Goal: Task Accomplishment & Management: Use online tool/utility

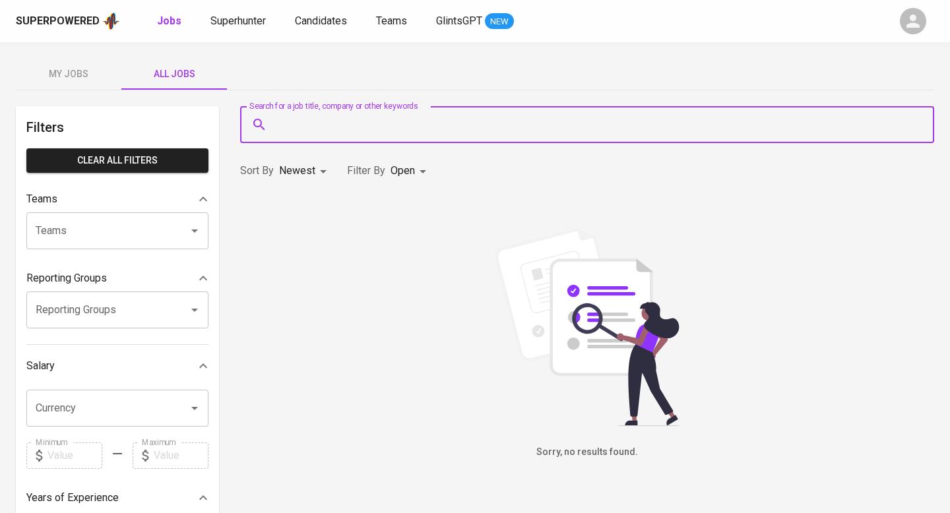
click at [339, 125] on input "Search for a job title, company or other keywords" at bounding box center [590, 124] width 636 height 25
type input "agus mauludin"
drag, startPoint x: 356, startPoint y: 126, endPoint x: 266, endPoint y: 125, distance: 89.7
click at [266, 125] on div "agus mauludin Search for a job title, company or other keywords" at bounding box center [587, 124] width 694 height 37
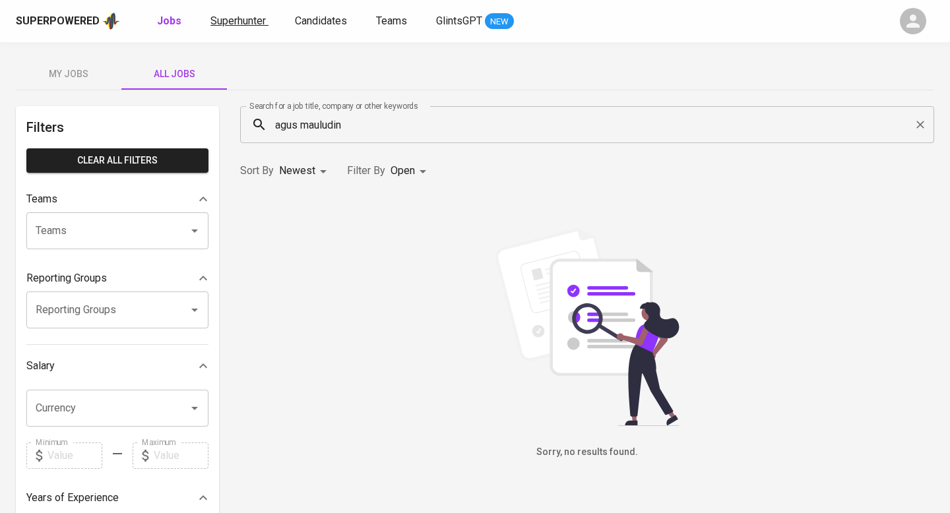
click at [216, 15] on span "Superhunter" at bounding box center [237, 21] width 55 height 13
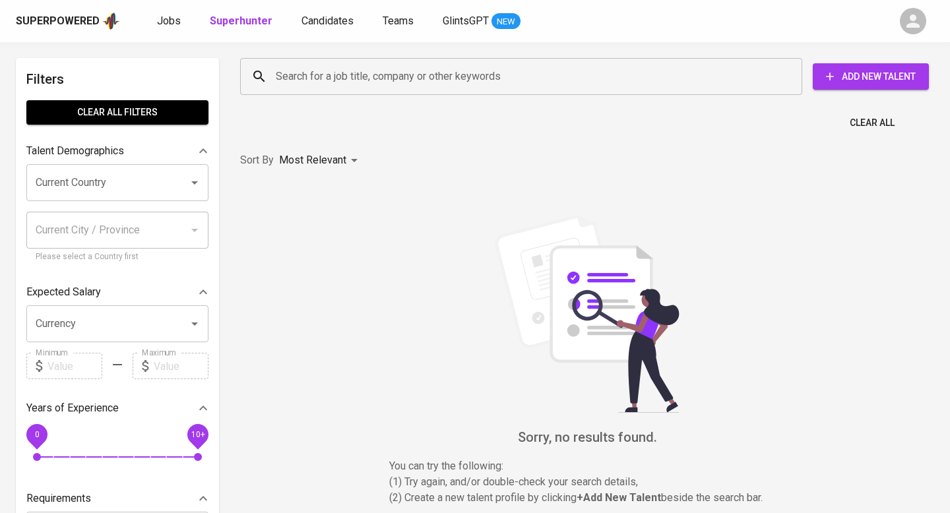
click at [329, 89] on div "Search for a job title, company or other keywords" at bounding box center [521, 76] width 562 height 37
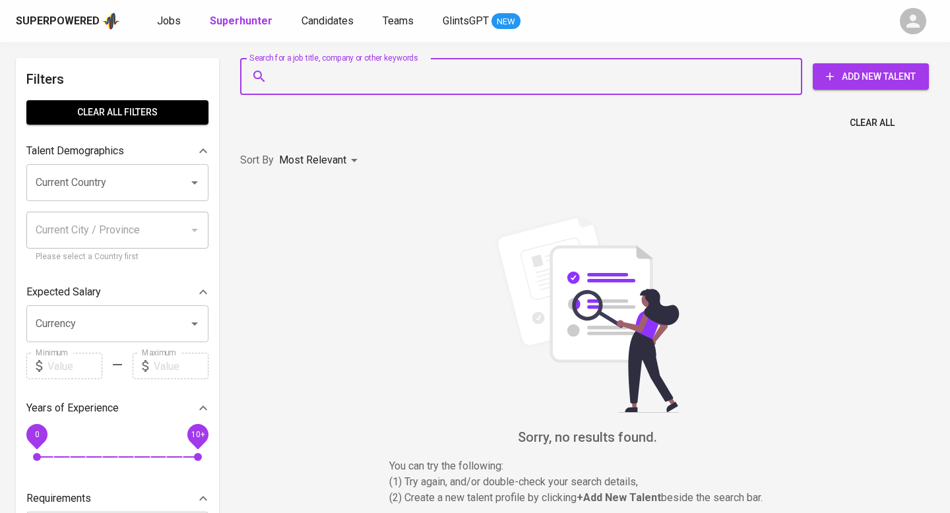
paste input "agus mauludin"
type input "agus mauludin"
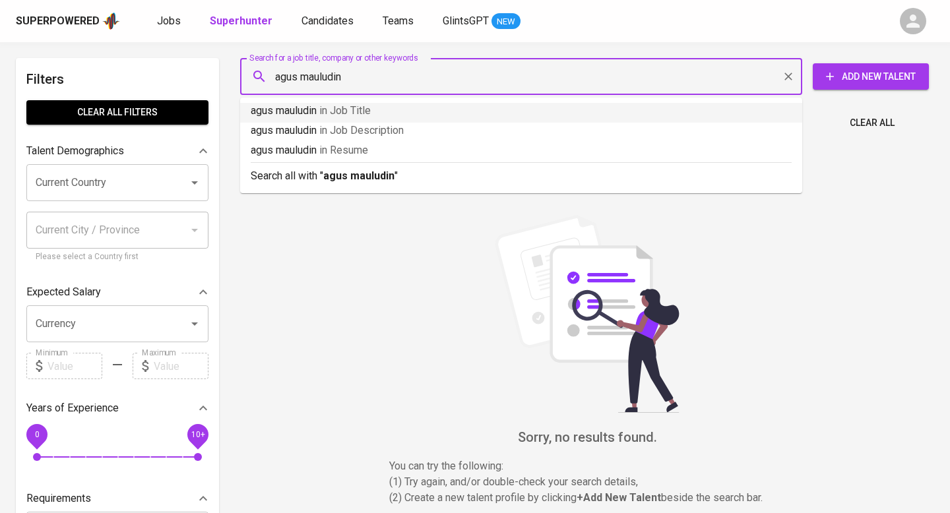
click at [327, 109] on span "in Job Title" at bounding box center [344, 110] width 51 height 13
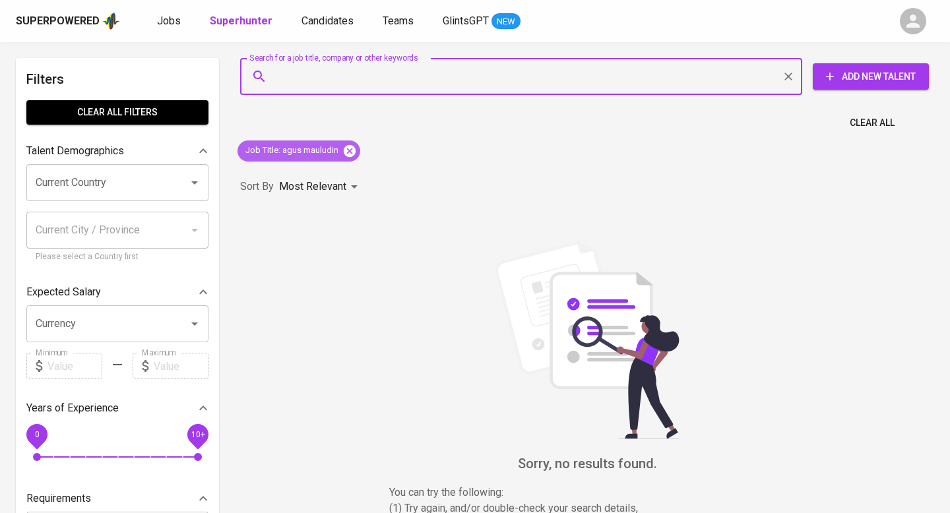
click at [348, 148] on icon at bounding box center [350, 150] width 12 height 12
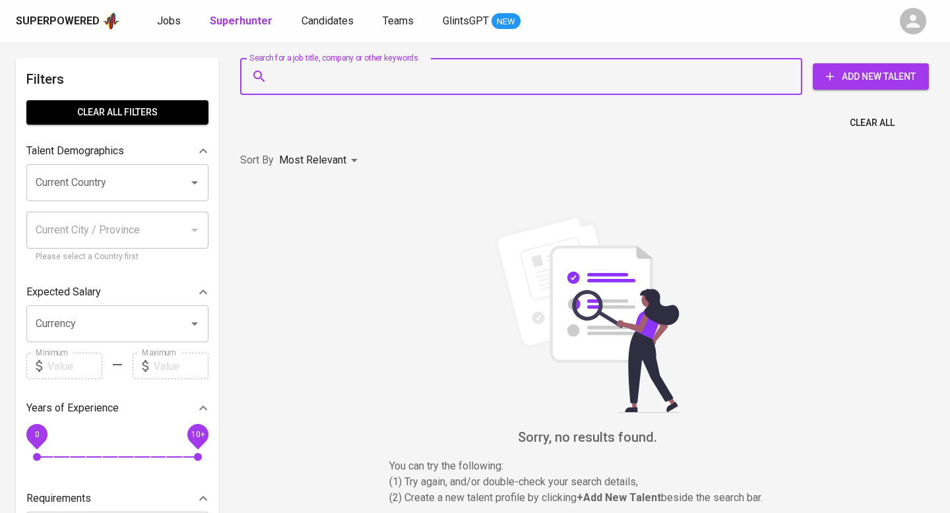
click at [333, 81] on input "Search for a job title, company or other keywords" at bounding box center [524, 76] width 504 height 25
paste input "agus mauludin"
type input "agus mauludin"
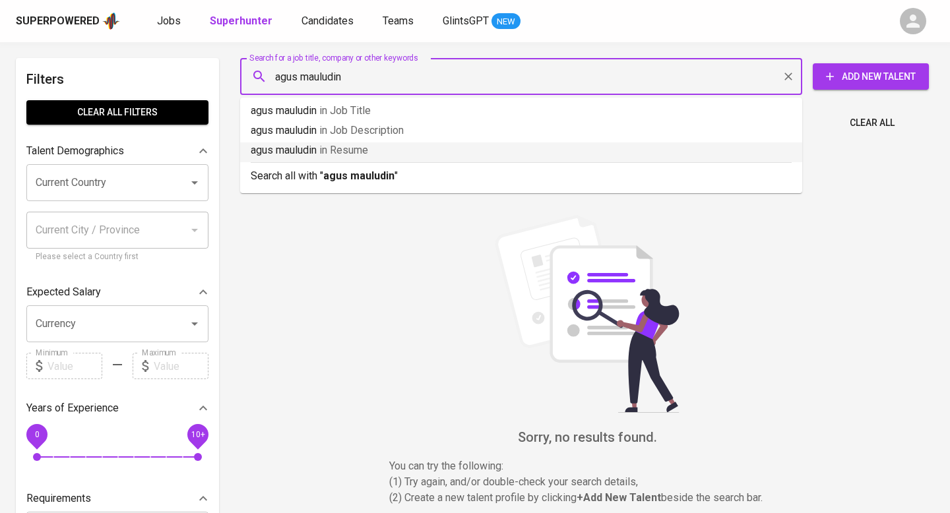
click at [319, 150] on p "agus mauludin in Resume" at bounding box center [521, 151] width 541 height 16
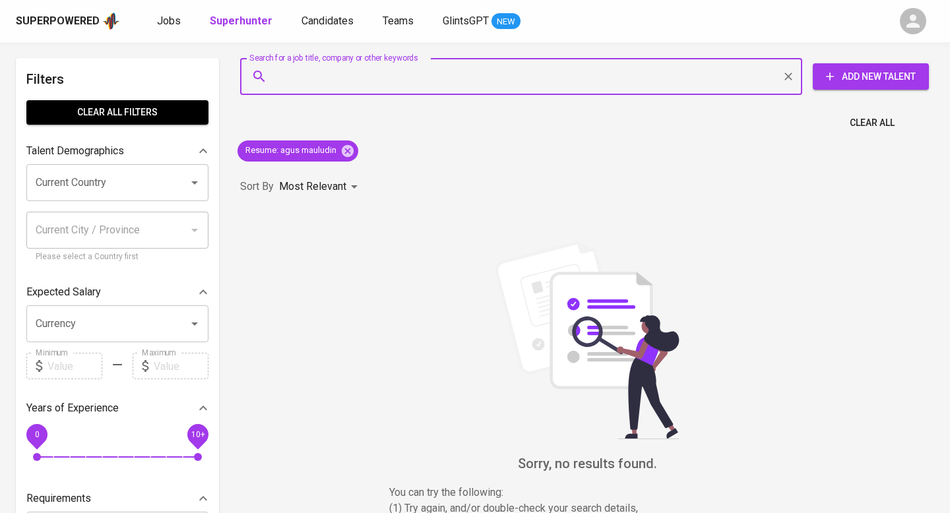
type input "agus mauludin"
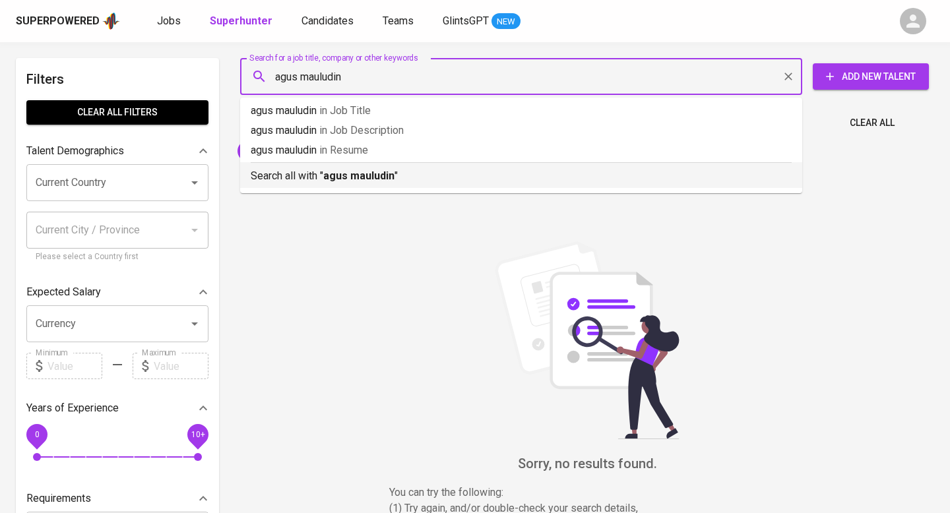
click at [356, 170] on b "agus mauludin" at bounding box center [358, 176] width 71 height 13
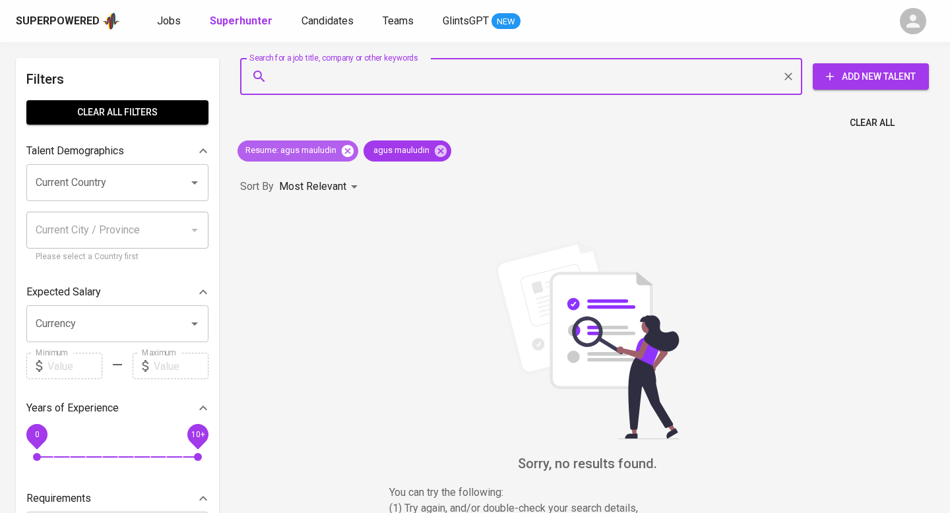
click at [352, 147] on icon at bounding box center [348, 150] width 12 height 12
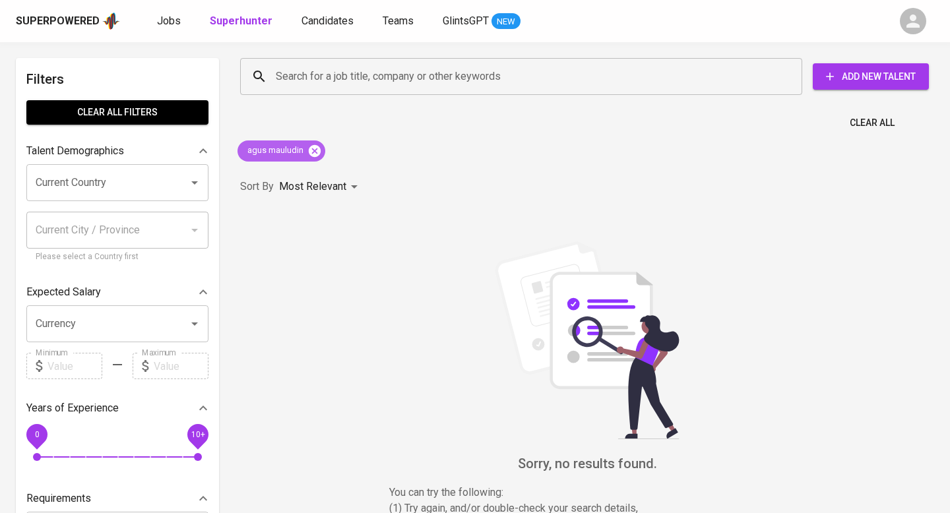
click at [317, 154] on icon at bounding box center [315, 150] width 12 height 12
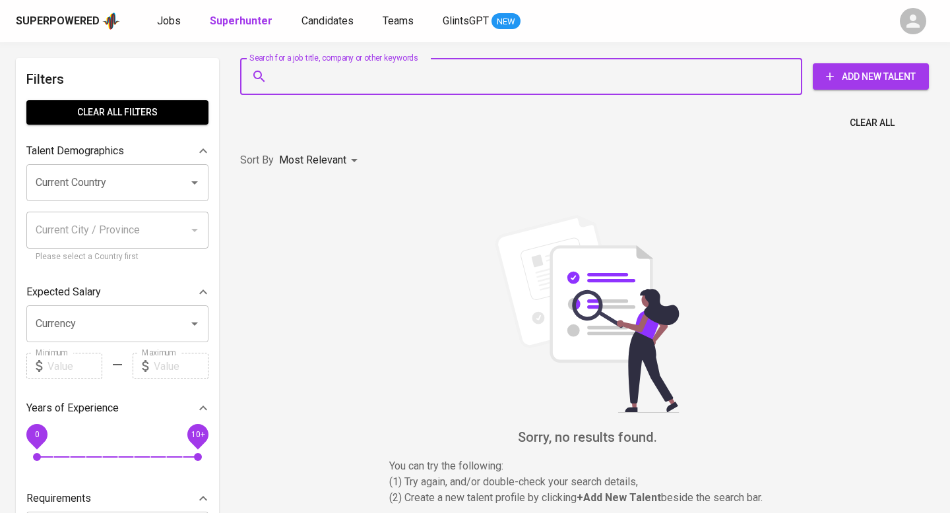
click at [305, 87] on input "Search for a job title, company or other keywords" at bounding box center [524, 76] width 504 height 25
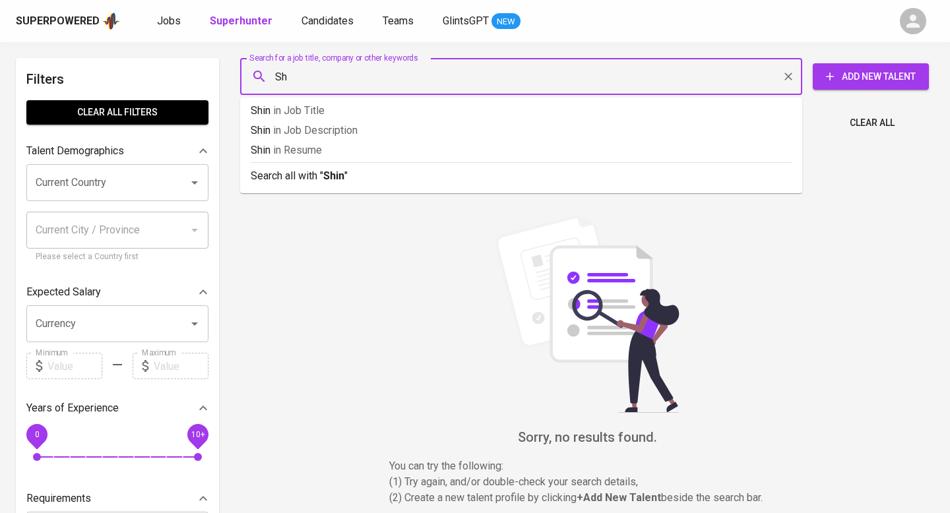
type input "S"
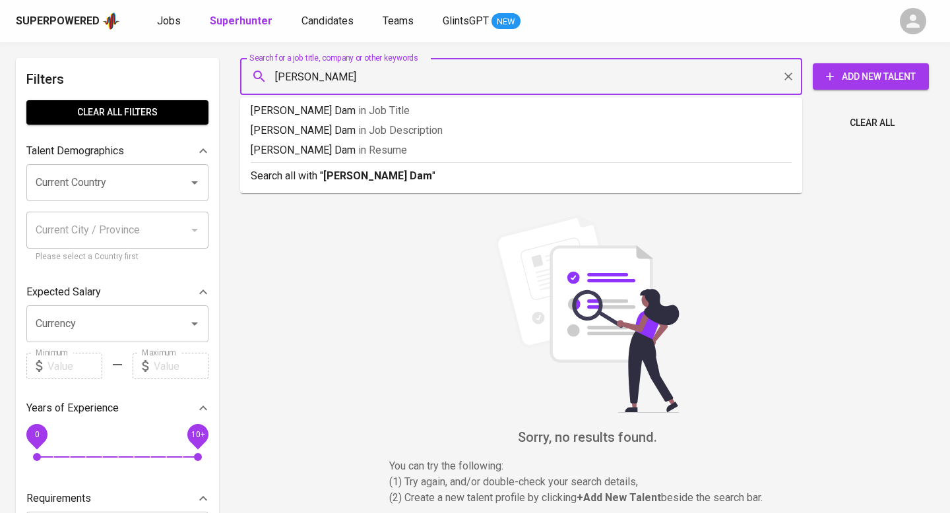
type input "Arafat Damar"
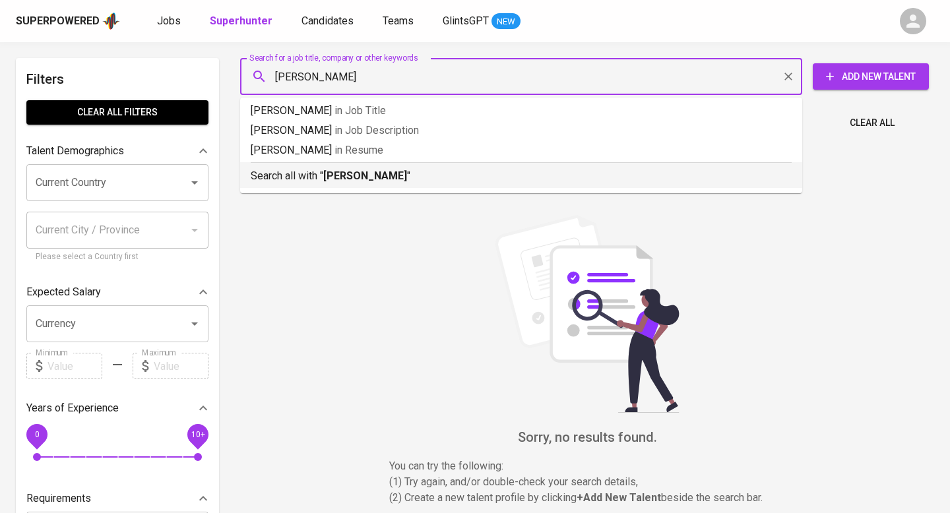
click at [320, 169] on p "Search all with " Arafat Damar "" at bounding box center [521, 176] width 541 height 16
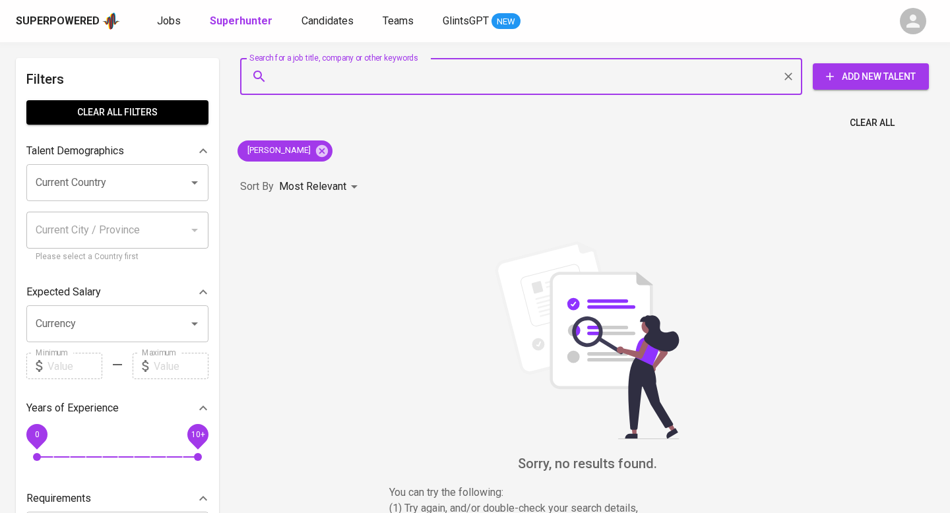
click at [371, 79] on input "Search for a job title, company or other keywords" at bounding box center [524, 76] width 504 height 25
click at [316, 153] on icon at bounding box center [322, 150] width 12 height 12
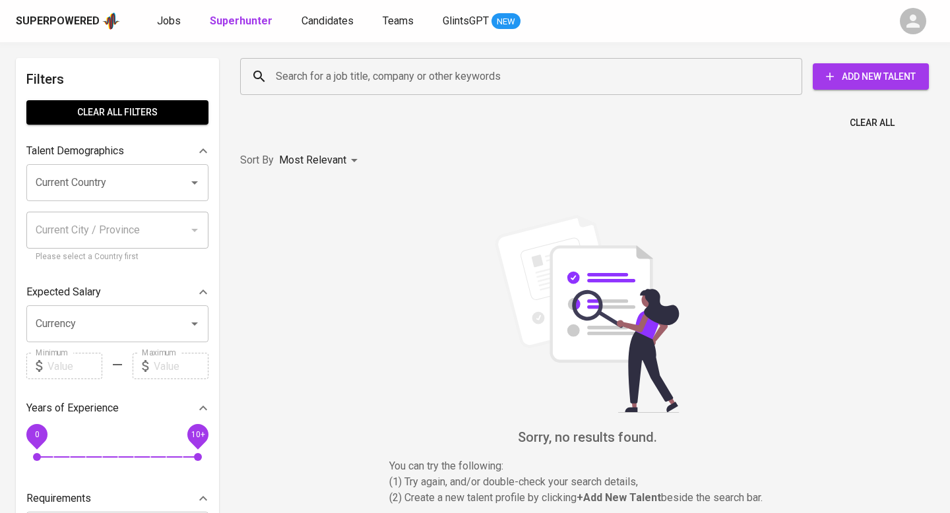
click at [328, 88] on input "Search for a job title, company or other keywords" at bounding box center [524, 76] width 504 height 25
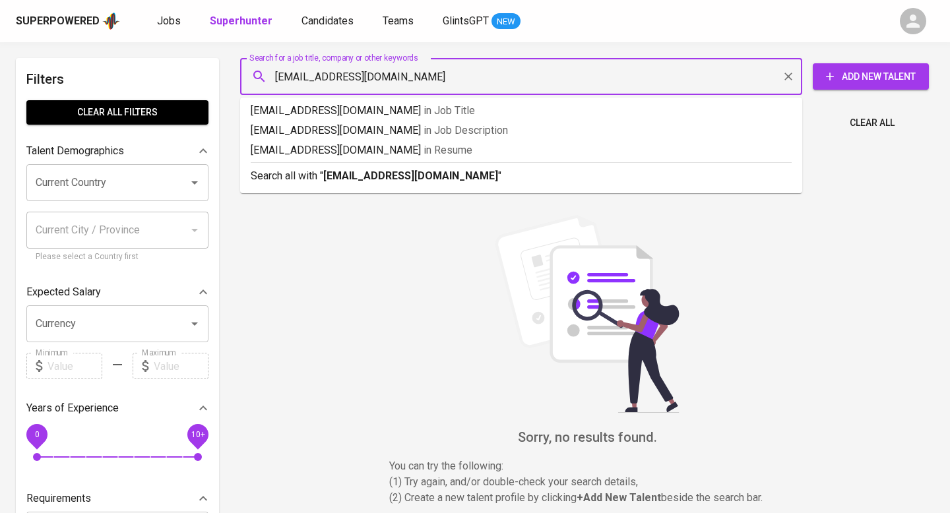
type input "Arafatdmr16@gmail.com"
click at [311, 176] on p "Search all with " Arafatdmr16@gmail.com "" at bounding box center [521, 176] width 541 height 16
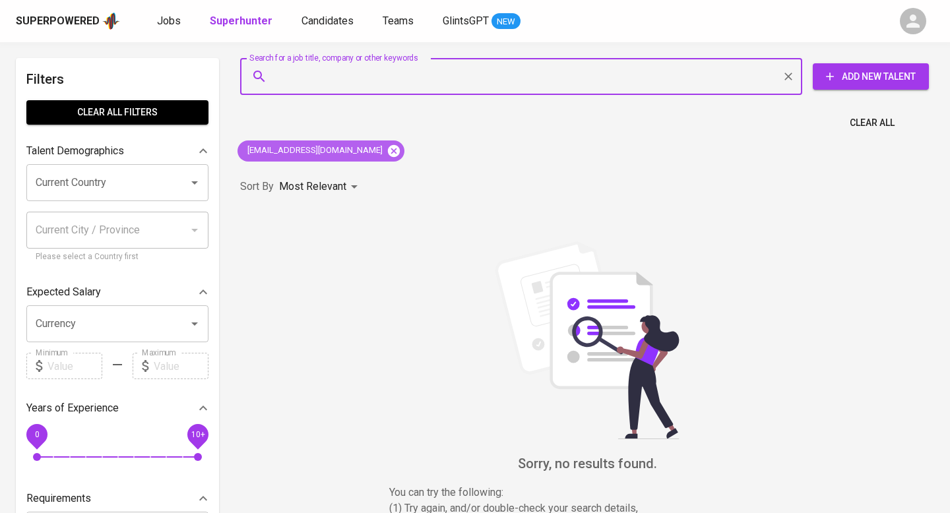
click at [387, 146] on icon at bounding box center [394, 151] width 15 height 15
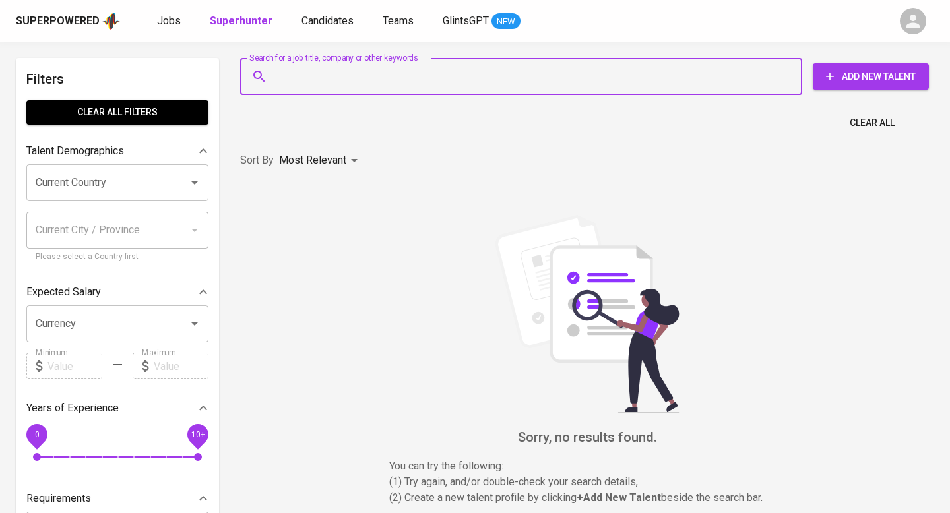
click at [335, 80] on input "Search for a job title, company or other keywords" at bounding box center [524, 76] width 504 height 25
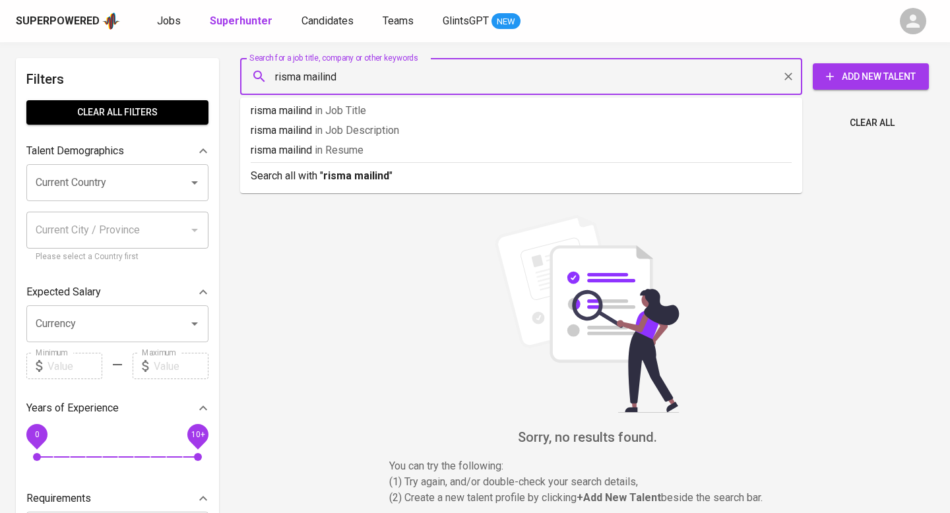
type input "[PERSON_NAME]"
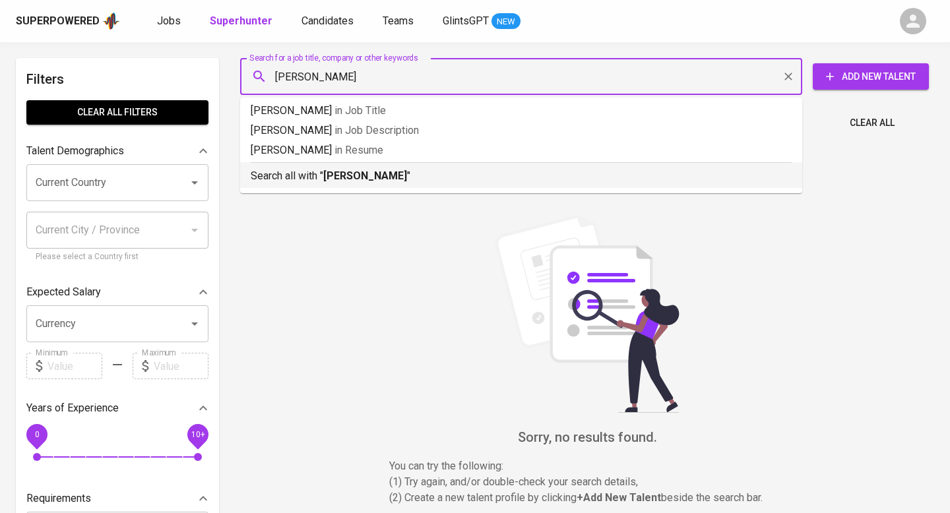
click at [335, 174] on b "[PERSON_NAME]" at bounding box center [365, 176] width 84 height 13
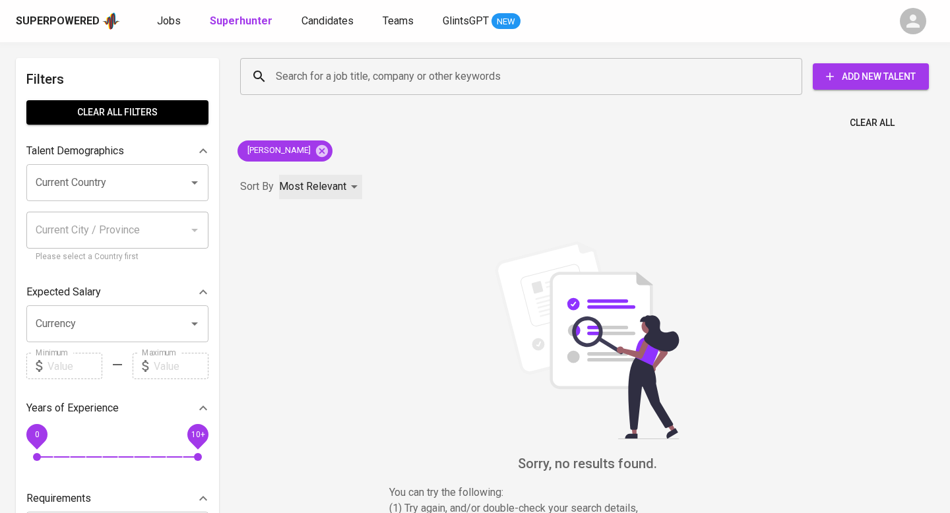
click at [345, 192] on p "Most Relevant" at bounding box center [312, 187] width 67 height 16
click at [340, 189] on div at bounding box center [475, 256] width 950 height 513
click at [305, 69] on input "Search for a job title, company or other keywords" at bounding box center [524, 76] width 504 height 25
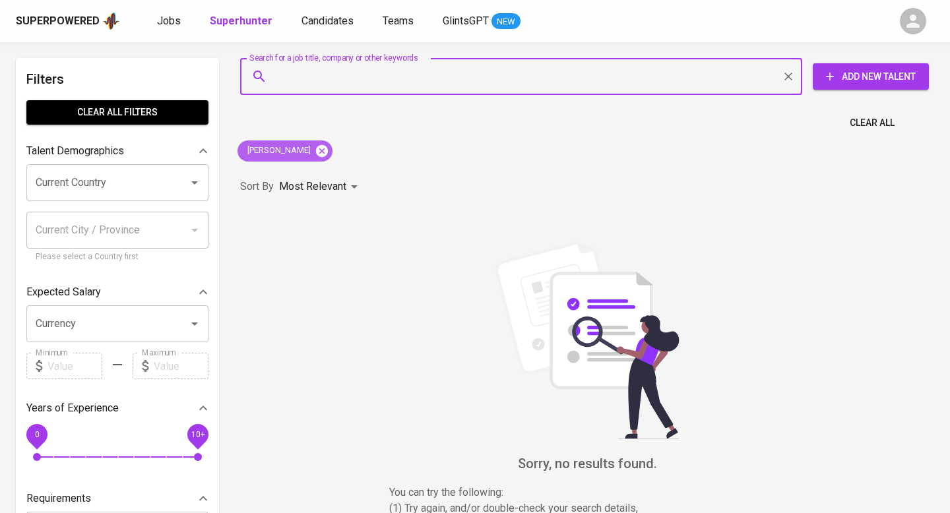
click at [316, 148] on icon at bounding box center [322, 150] width 12 height 12
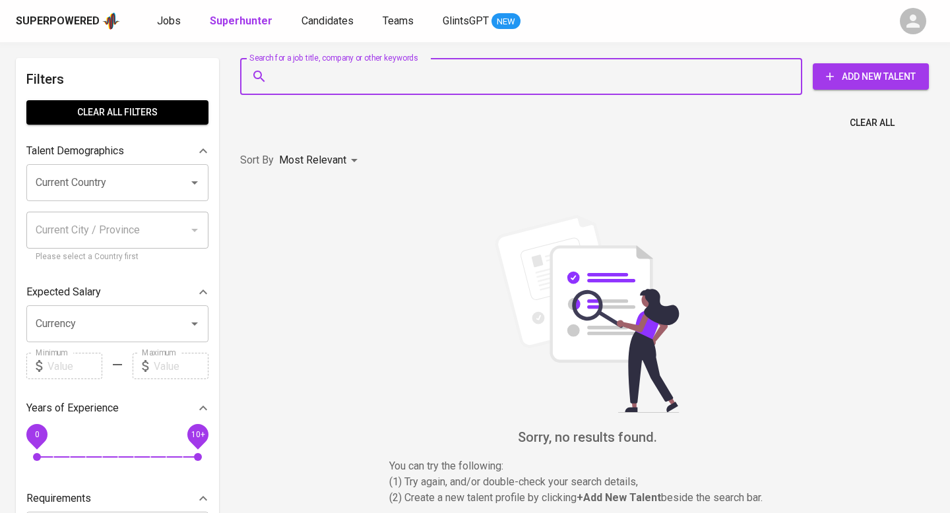
click at [305, 88] on input "Search for a job title, company or other keywords" at bounding box center [524, 76] width 504 height 25
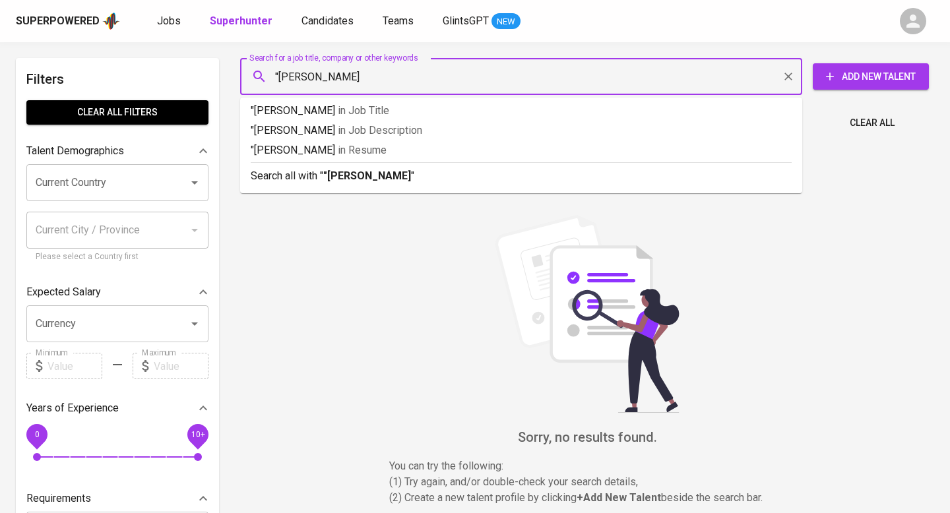
type input ""risma mailinda""
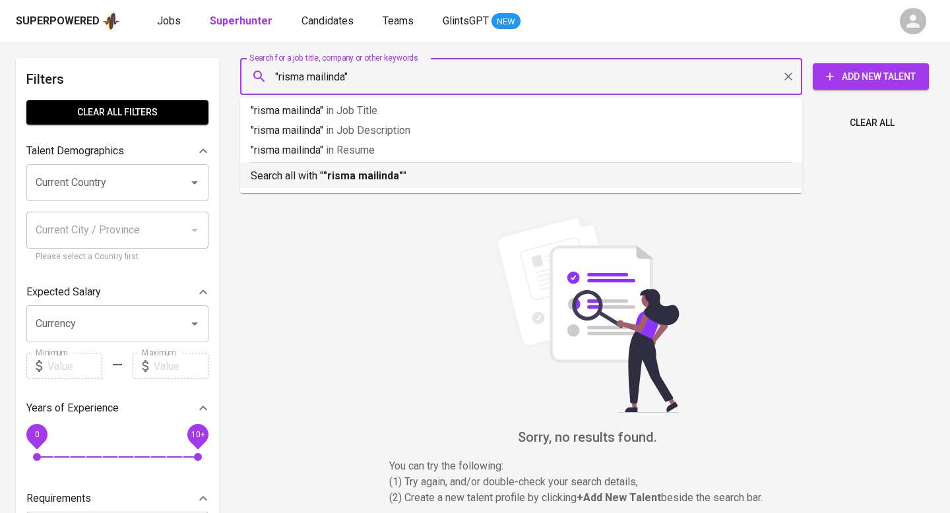
click at [314, 171] on p "Search all with " "risma mailinda" "" at bounding box center [521, 176] width 541 height 16
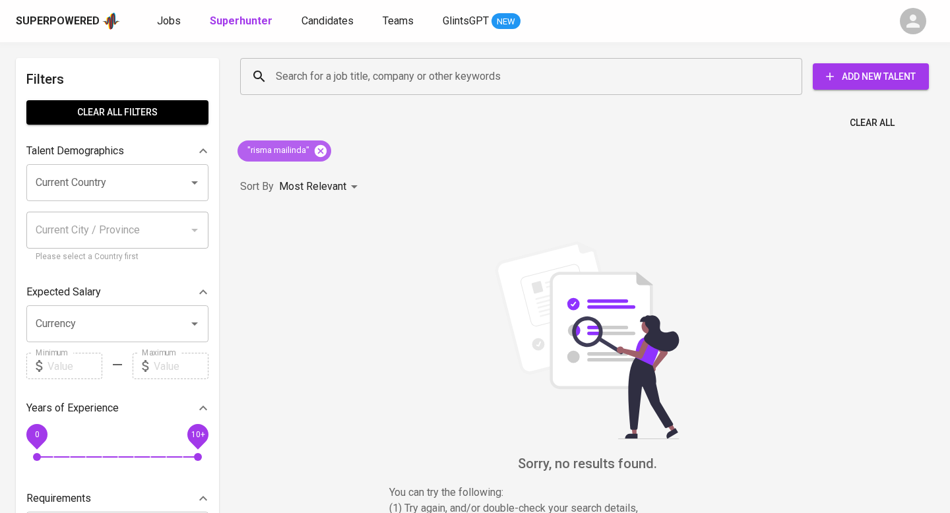
click at [325, 153] on icon at bounding box center [321, 150] width 12 height 12
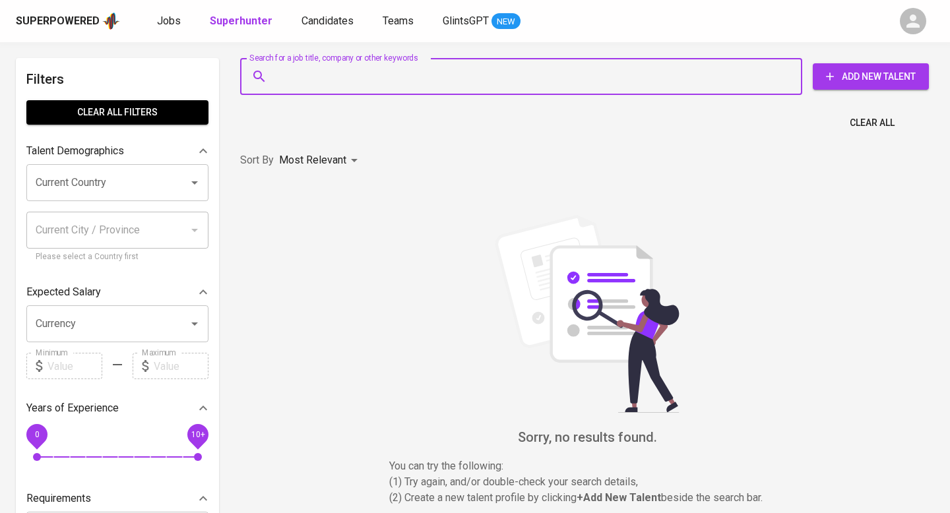
click at [308, 76] on input "Search for a job title, company or other keywords" at bounding box center [524, 76] width 504 height 25
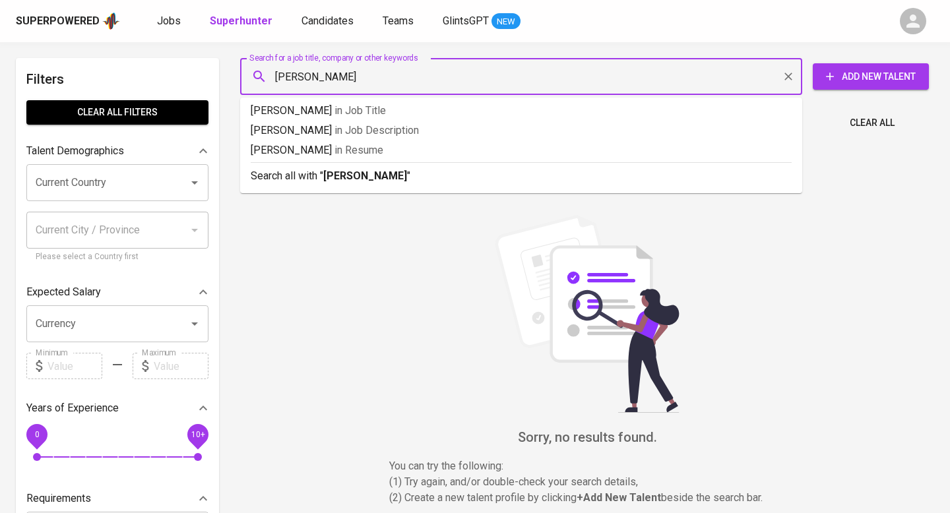
type input "Risma Maulinda"
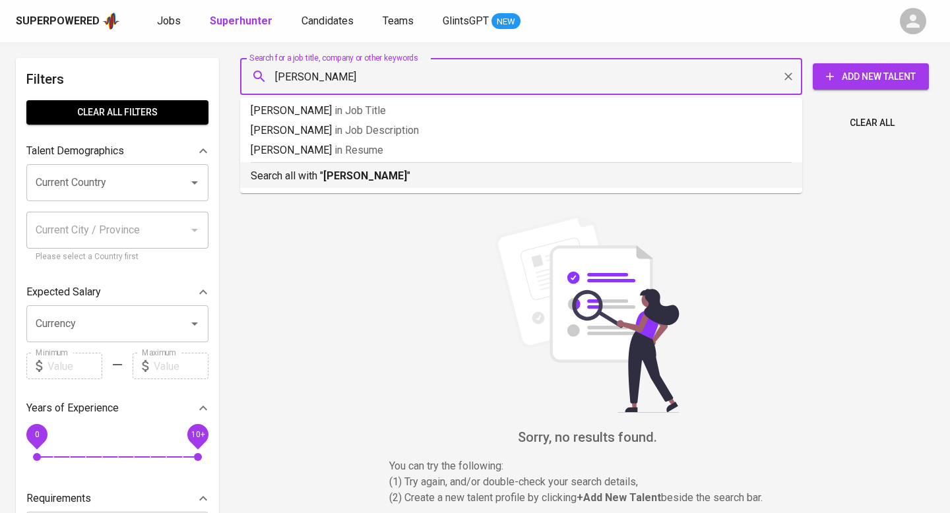
click at [314, 179] on p "Search all with " Risma Maulinda "" at bounding box center [521, 176] width 541 height 16
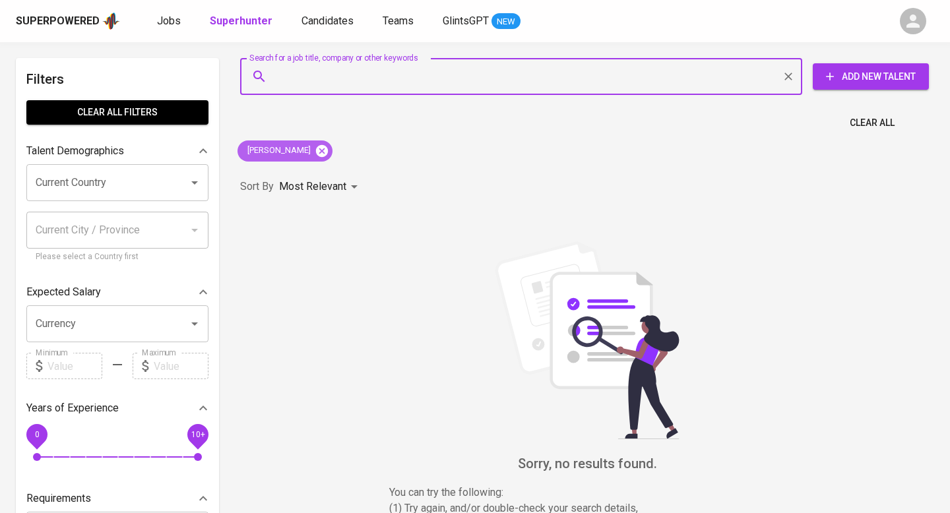
click at [317, 153] on icon at bounding box center [322, 150] width 12 height 12
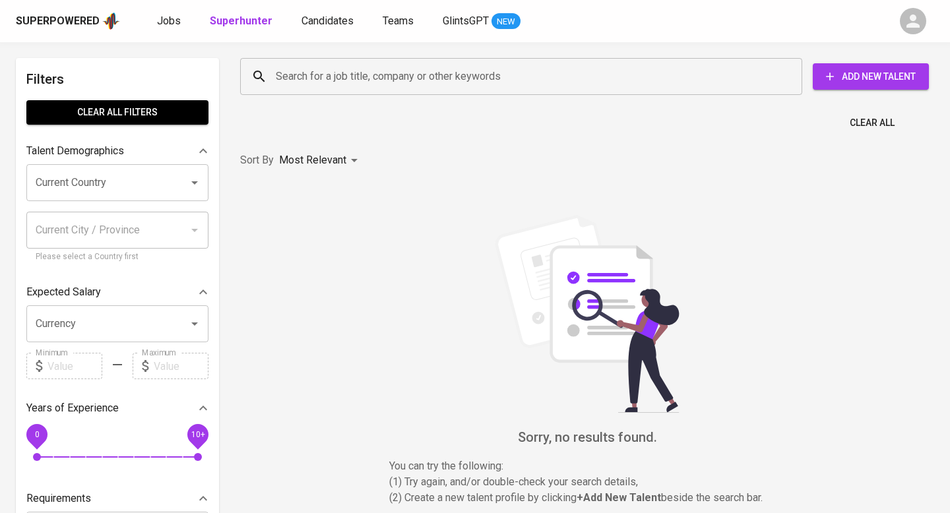
click at [319, 81] on input "Search for a job title, company or other keywords" at bounding box center [524, 76] width 504 height 25
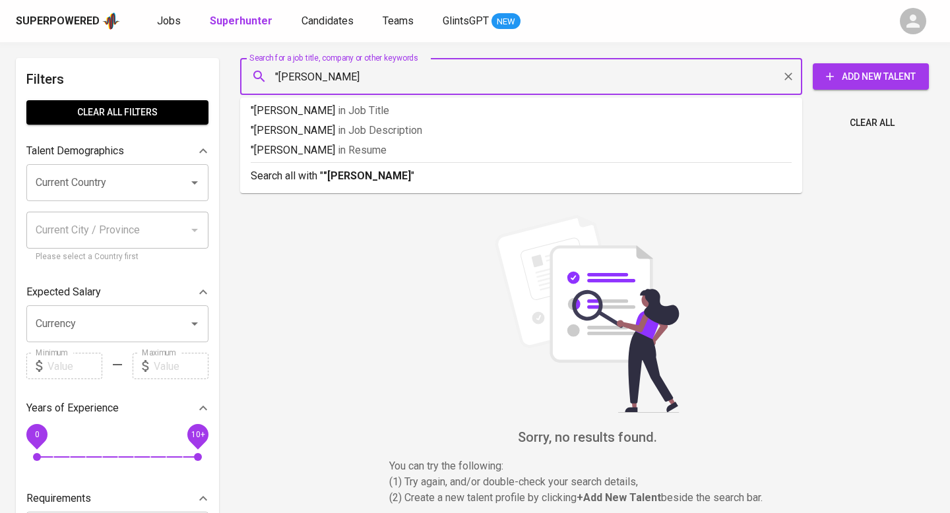
type input ""Risma Maulinda""
drag, startPoint x: 364, startPoint y: 79, endPoint x: 241, endPoint y: 79, distance: 122.7
click at [241, 79] on div ""Risma Maulinda" Search for a job title, company or other keywords" at bounding box center [521, 76] width 562 height 37
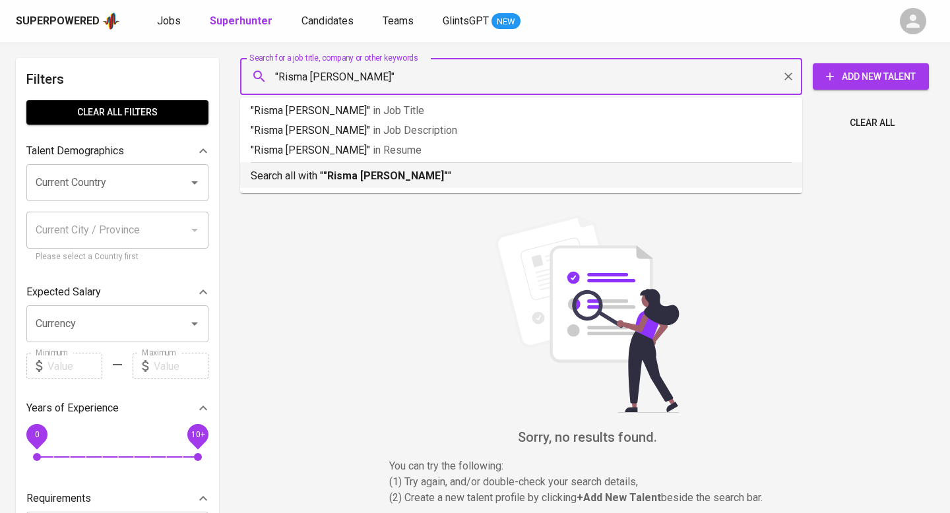
click at [336, 185] on li "Search all with " "Risma Maulinda" "" at bounding box center [521, 175] width 562 height 26
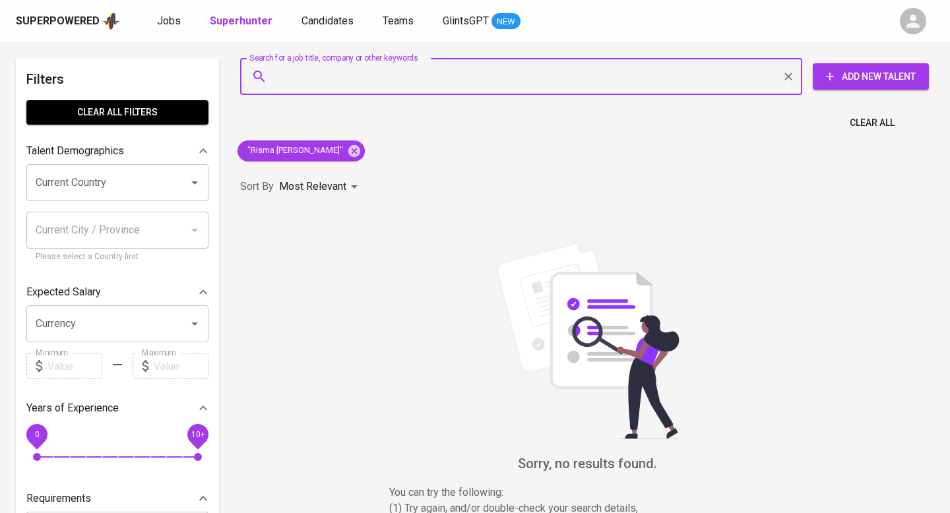
click at [905, 16] on icon "button" at bounding box center [913, 21] width 20 height 20
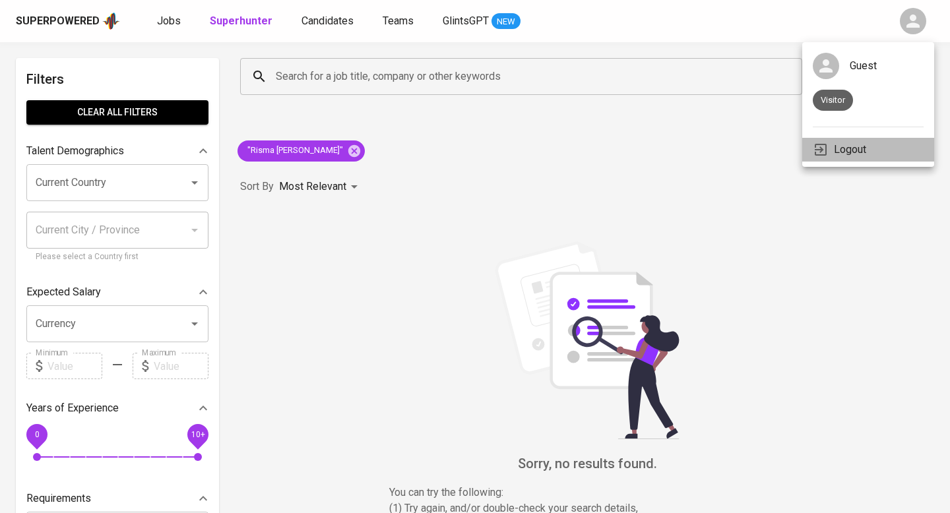
click at [847, 140] on li "Logout" at bounding box center [868, 150] width 132 height 24
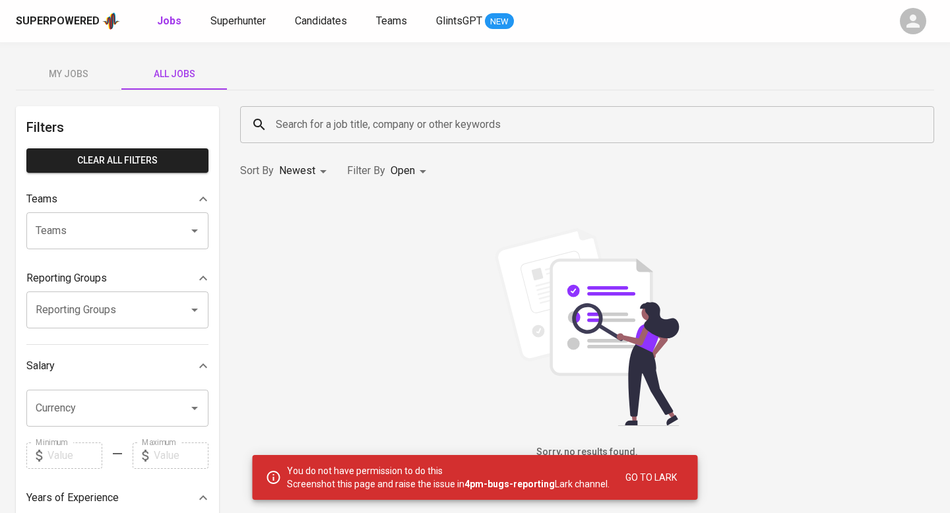
click at [491, 464] on div "You do not have permission to do this Screenshot this page and raise the issue …" at bounding box center [477, 477] width 422 height 37
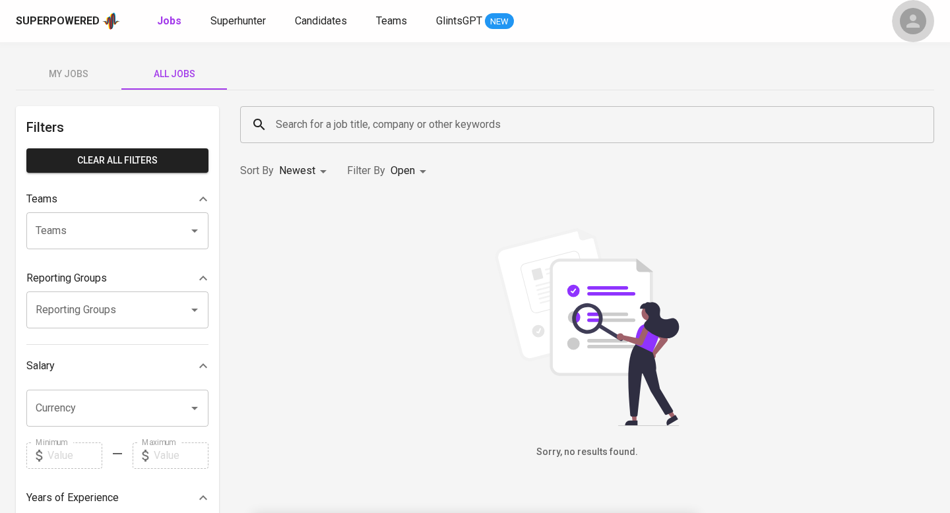
click at [912, 14] on icon "button" at bounding box center [913, 21] width 20 height 20
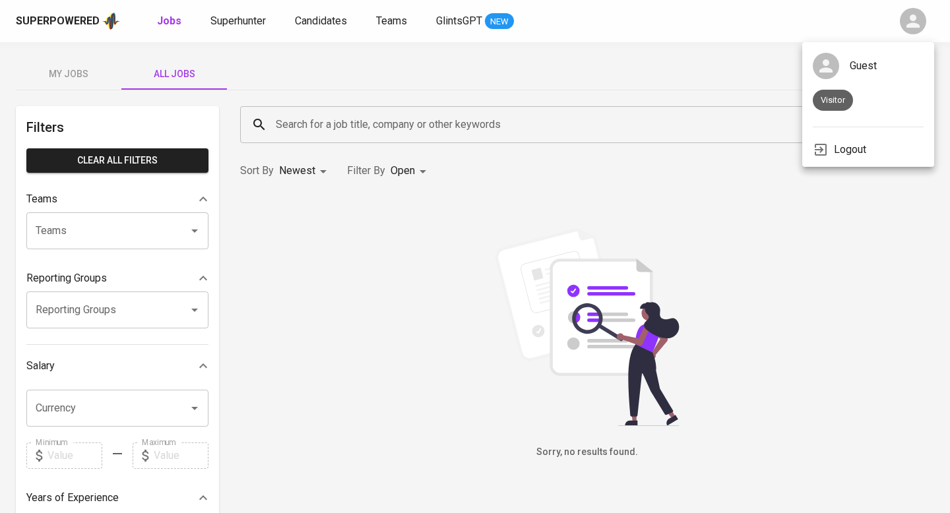
click at [805, 185] on div at bounding box center [475, 256] width 950 height 513
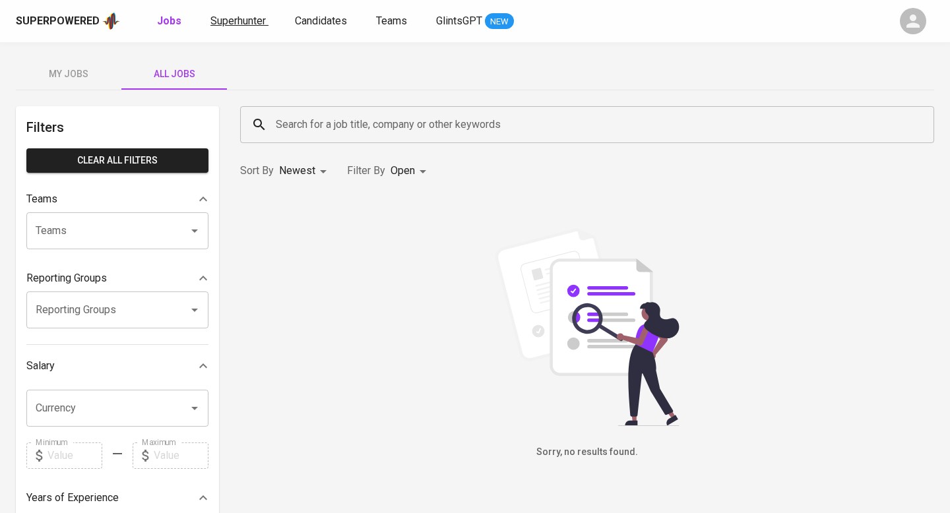
click at [246, 16] on span "Superhunter" at bounding box center [237, 21] width 55 height 13
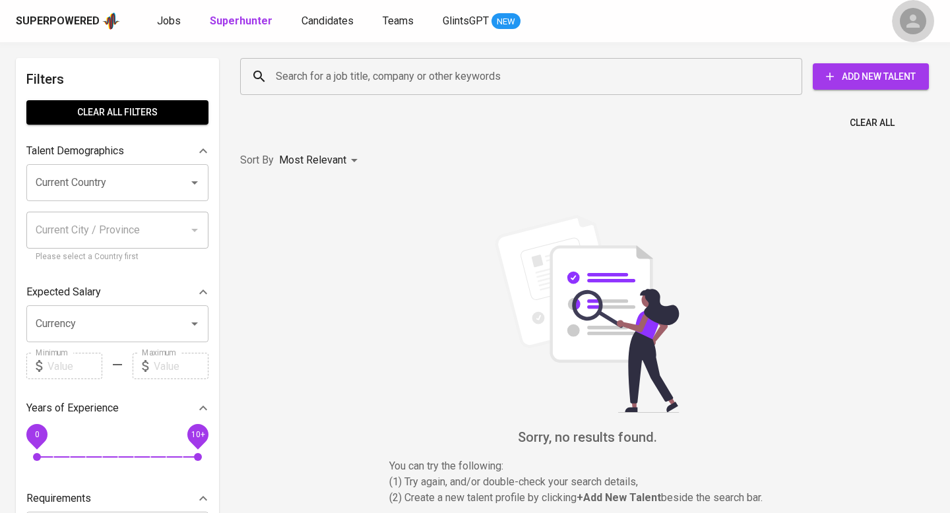
click at [916, 22] on icon "button" at bounding box center [913, 21] width 20 height 20
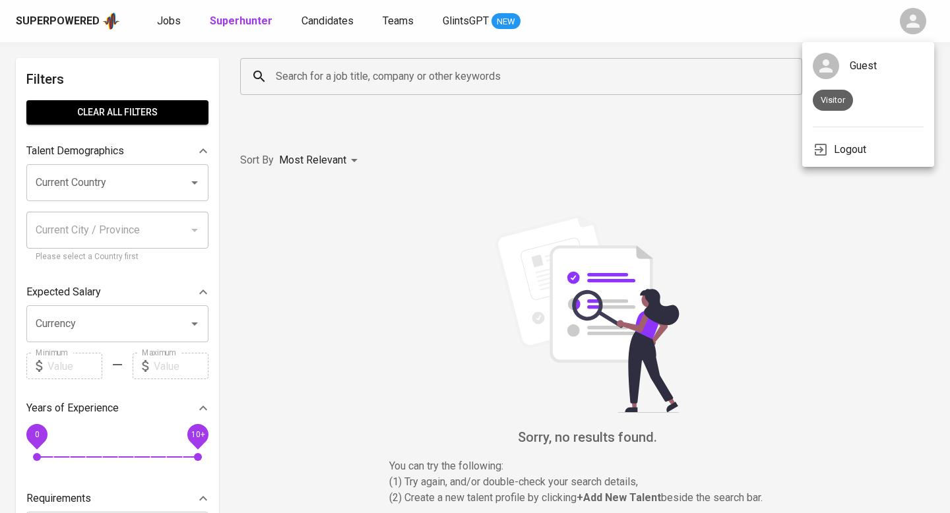
click at [409, 227] on div at bounding box center [475, 256] width 950 height 513
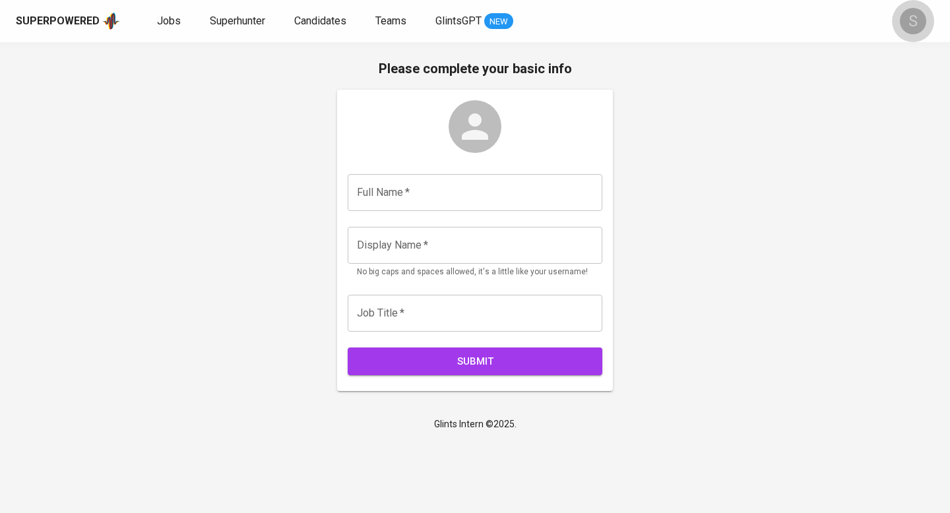
click at [914, 22] on div "S" at bounding box center [913, 21] width 26 height 26
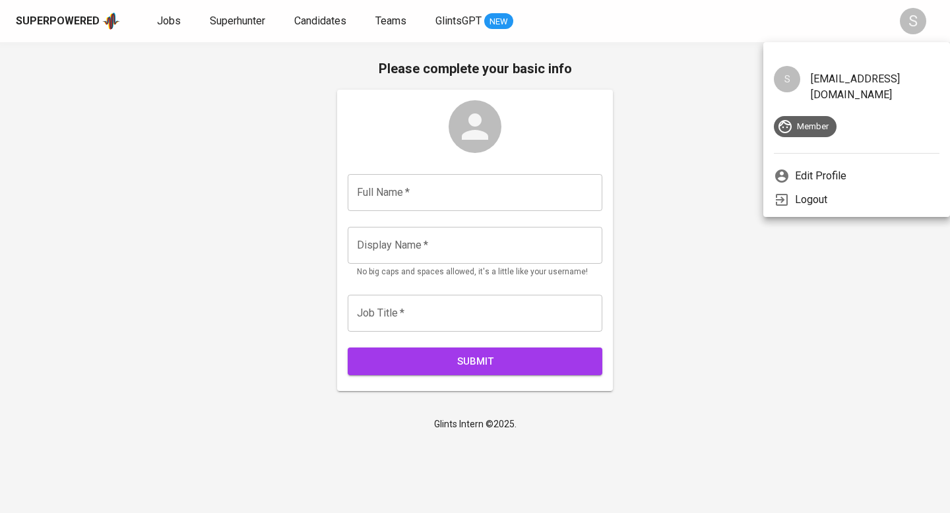
click at [725, 124] on div at bounding box center [475, 256] width 950 height 513
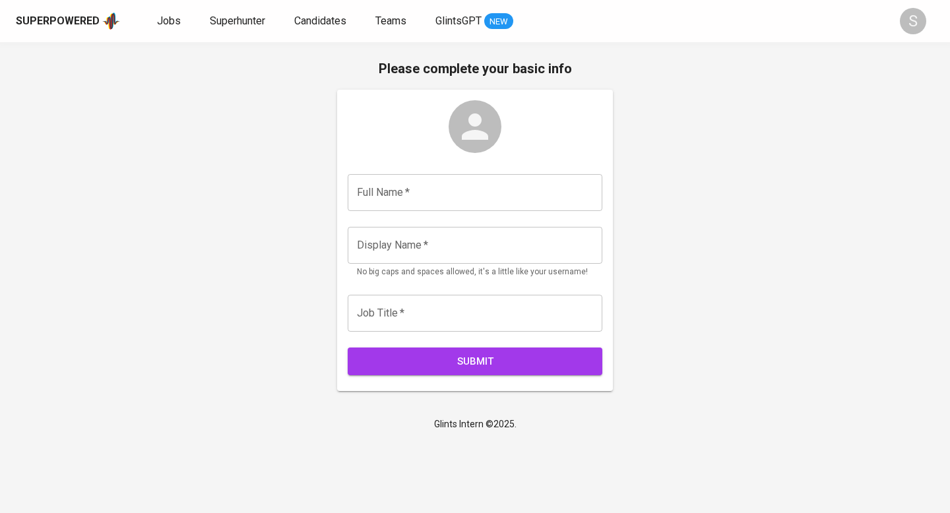
click at [494, 208] on input "text" at bounding box center [475, 192] width 255 height 37
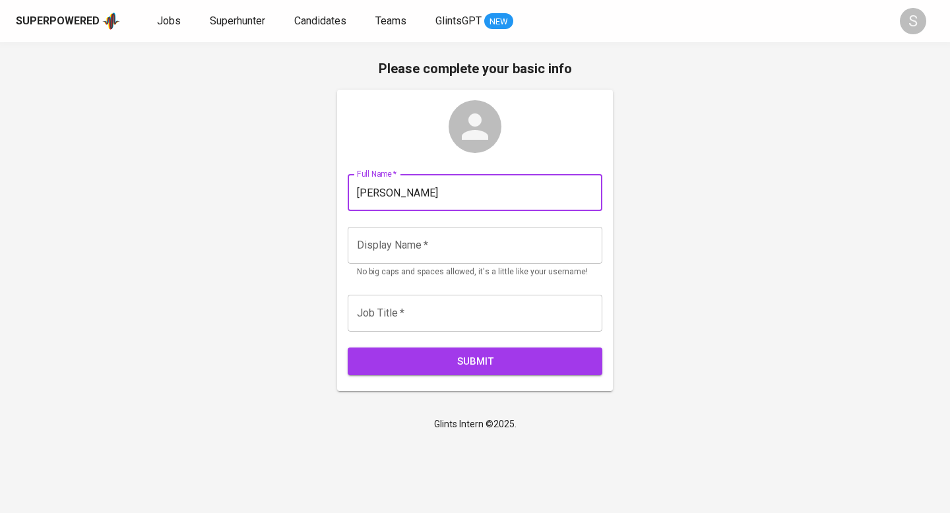
type input "[PERSON_NAME]"
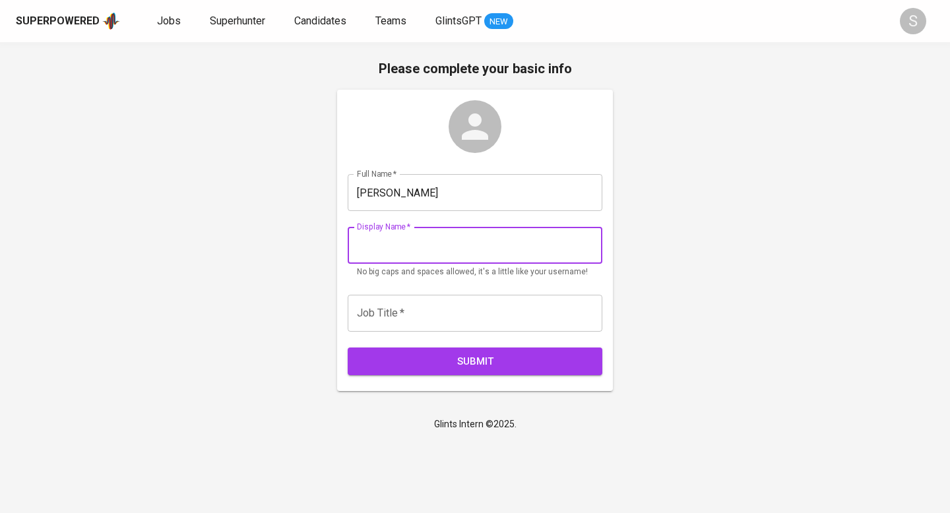
click at [451, 256] on input "text" at bounding box center [475, 245] width 255 height 37
type input "Shinta"
click at [443, 296] on input "text" at bounding box center [475, 313] width 255 height 37
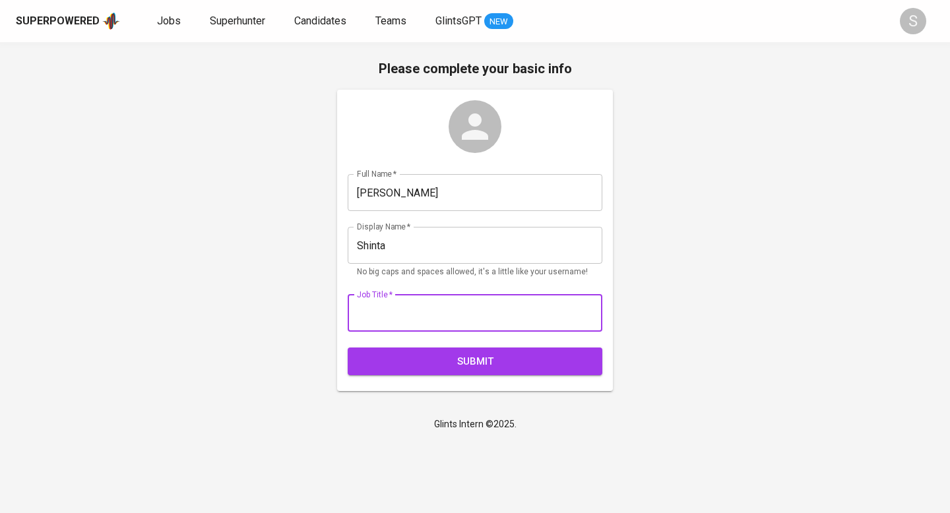
click at [512, 317] on input "text" at bounding box center [475, 313] width 255 height 37
click at [664, 244] on div "Please complete your basic info Full Name   * [PERSON_NAME] Full Name * Display…" at bounding box center [475, 224] width 950 height 365
click at [498, 315] on input "text" at bounding box center [475, 313] width 255 height 37
type input "a"
click at [779, 333] on div "Please complete your basic info Full Name   * [PERSON_NAME] Full Name * Display…" at bounding box center [475, 224] width 950 height 365
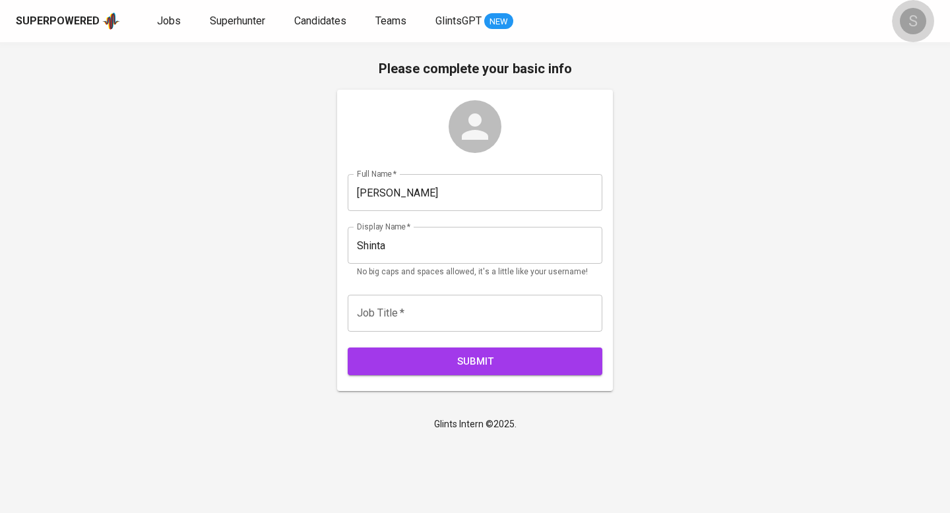
click at [918, 27] on div "S" at bounding box center [913, 21] width 26 height 26
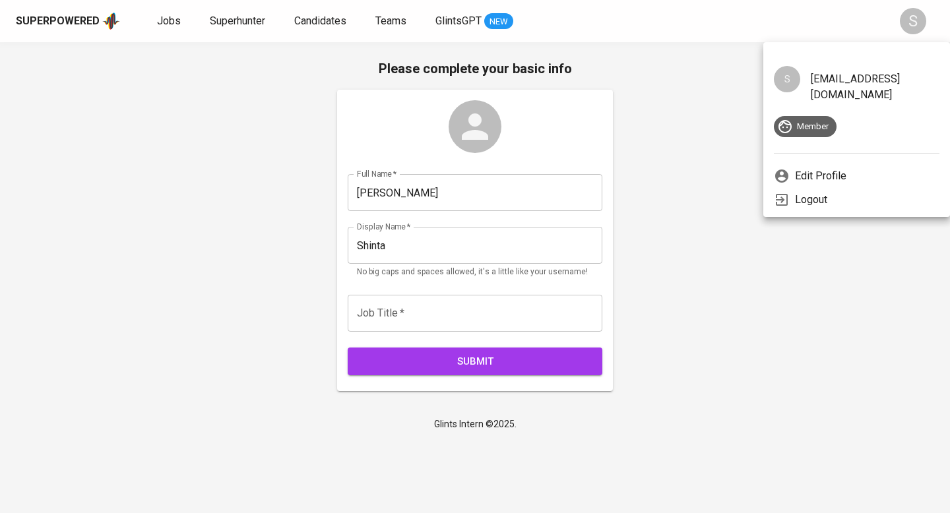
click at [918, 27] on div at bounding box center [475, 256] width 950 height 513
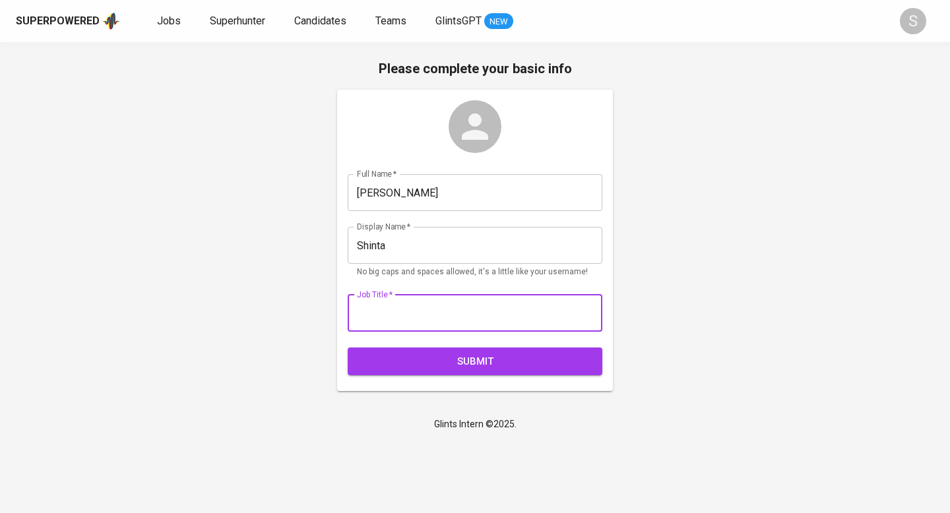
click at [506, 323] on input "text" at bounding box center [475, 313] width 255 height 37
type input "Account Manager"
click at [513, 364] on span "Submit" at bounding box center [475, 361] width 226 height 17
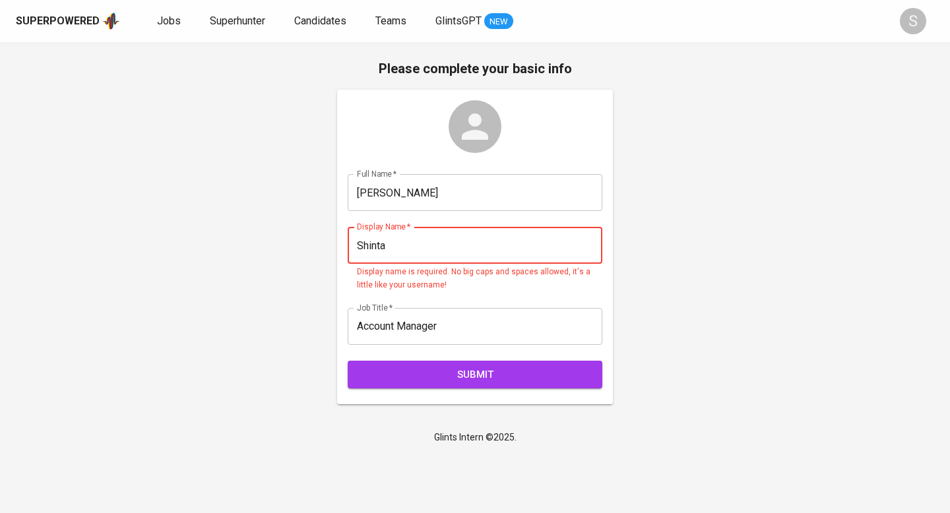
drag, startPoint x: 443, startPoint y: 242, endPoint x: 352, endPoint y: 241, distance: 91.1
click at [352, 241] on input "Shinta" at bounding box center [475, 245] width 255 height 37
type input "S"
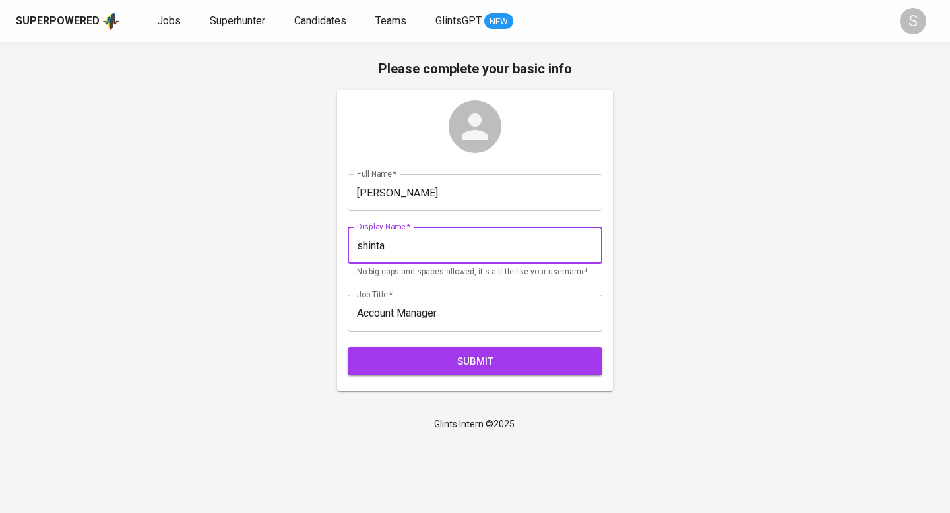
type input "shinta"
click at [384, 364] on span "Submit" at bounding box center [475, 361] width 226 height 17
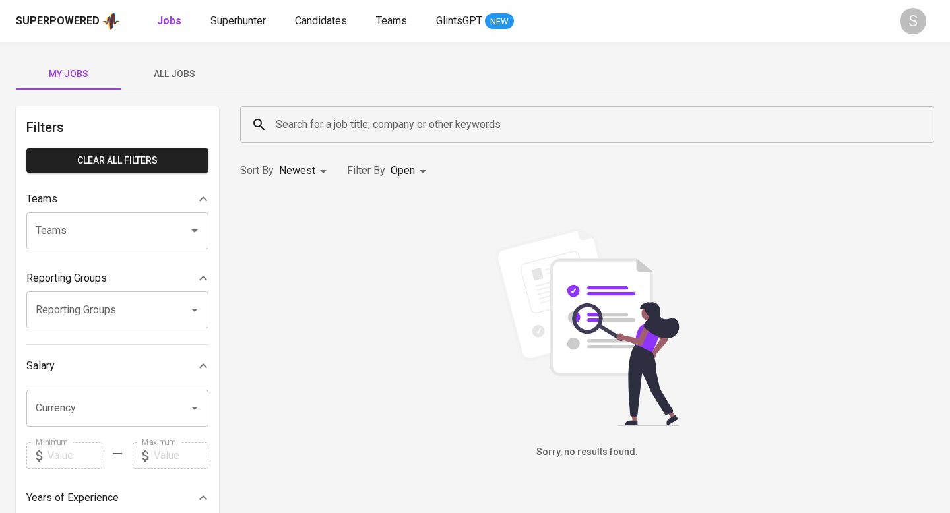
click at [371, 121] on input "Search for a job title, company or other keywords" at bounding box center [590, 124] width 636 height 25
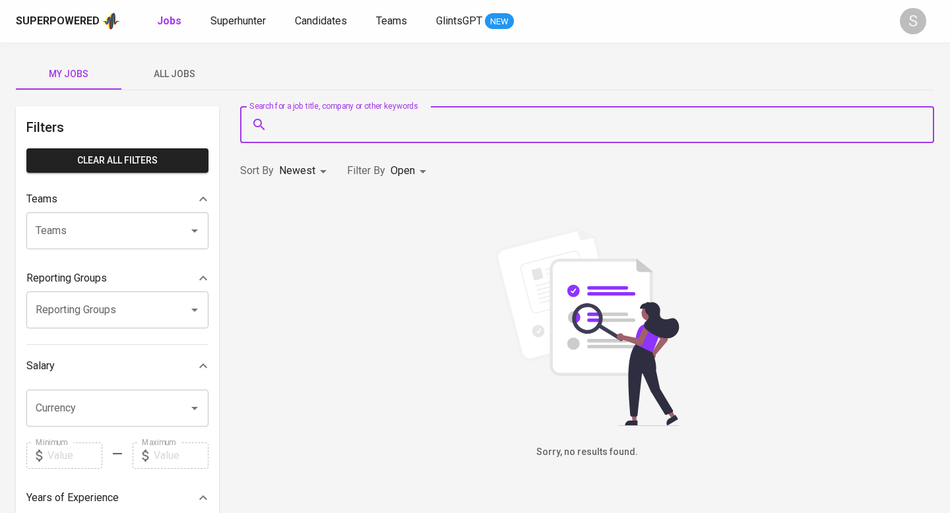
click at [425, 121] on input "Search for a job title, company or other keywords" at bounding box center [590, 124] width 636 height 25
click at [214, 22] on span "Superhunter" at bounding box center [237, 21] width 55 height 13
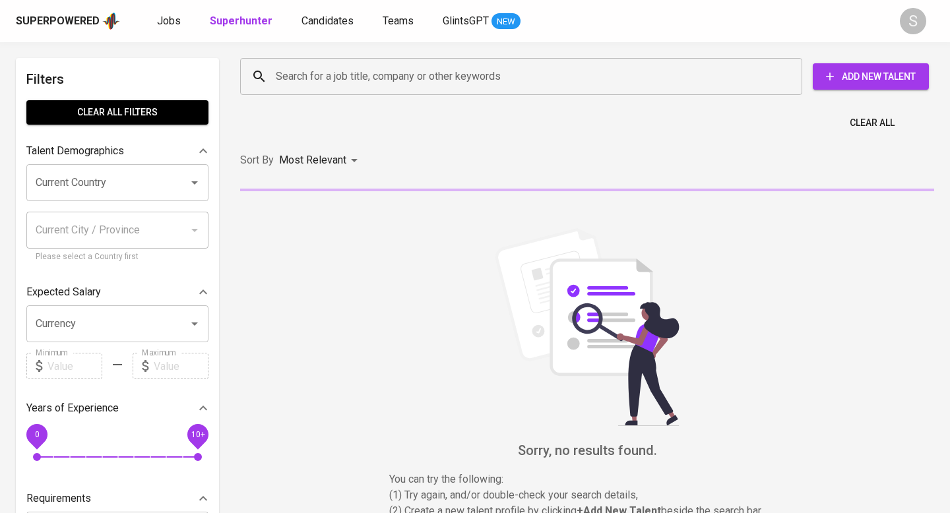
click at [300, 84] on input "Search for a job title, company or other keywords" at bounding box center [524, 76] width 504 height 25
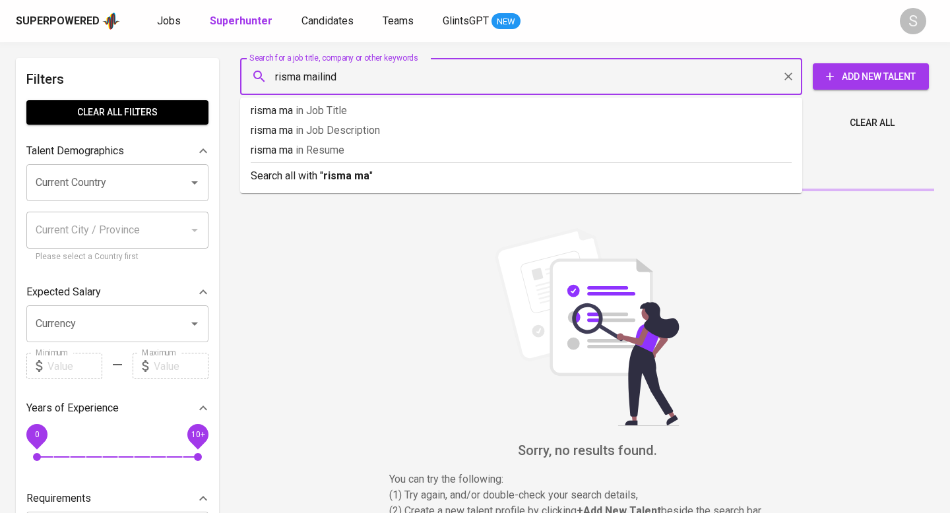
type input "[PERSON_NAME]"
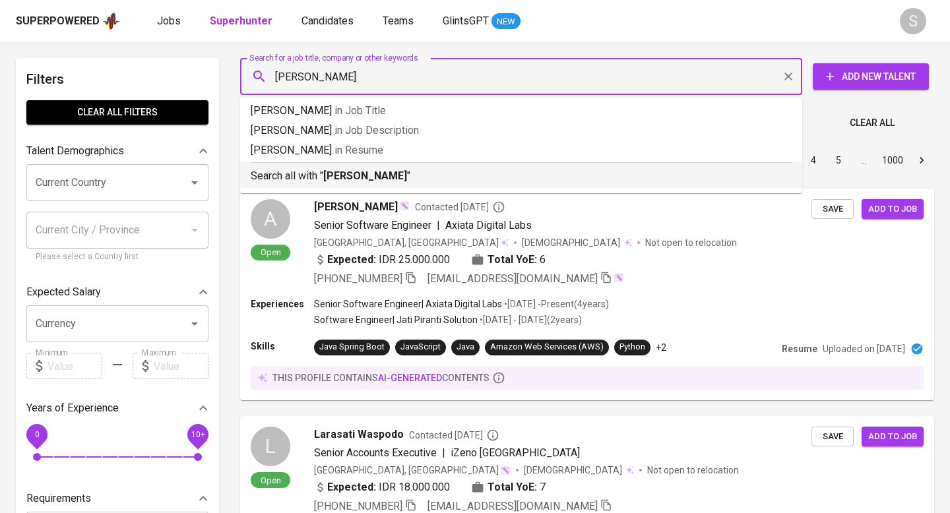
click at [305, 181] on p "Search all with " [PERSON_NAME] "" at bounding box center [521, 176] width 541 height 16
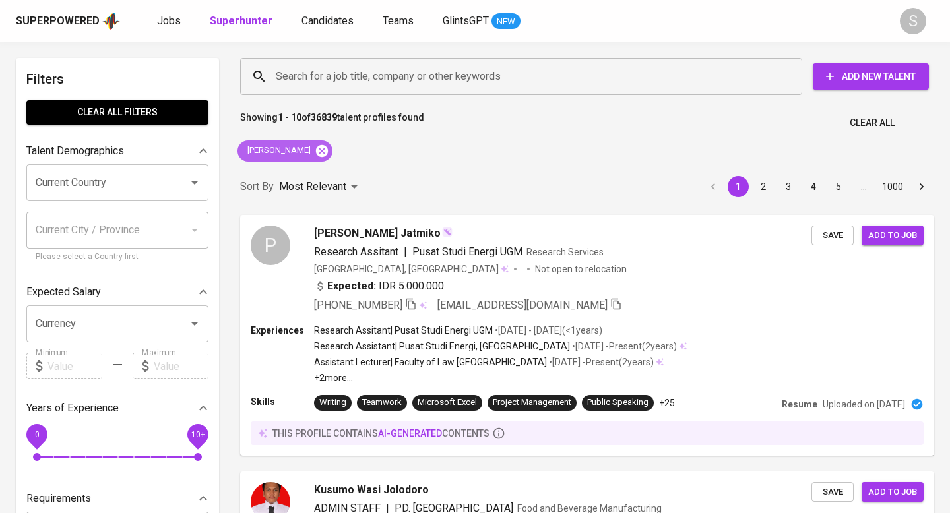
click at [316, 146] on icon at bounding box center [322, 150] width 12 height 12
click at [320, 80] on input "Search for a job title, company or other keywords" at bounding box center [524, 76] width 504 height 25
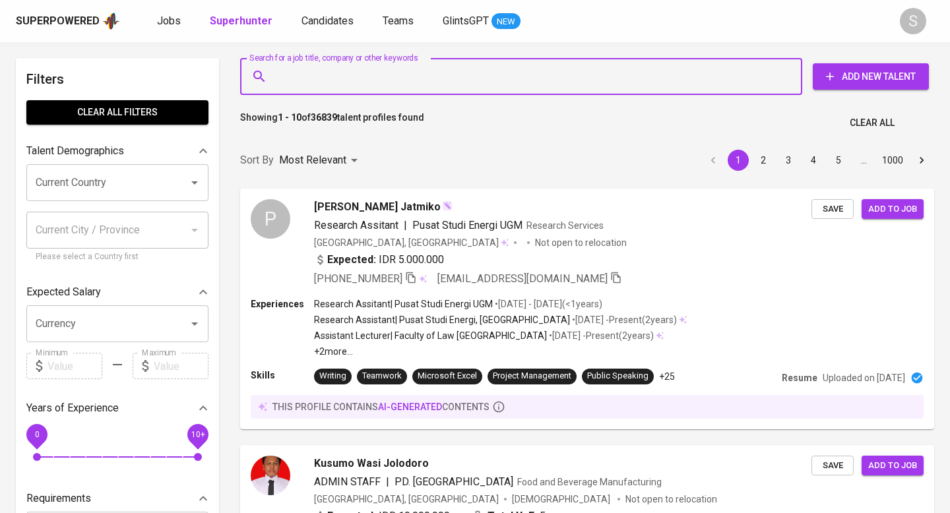
click at [364, 67] on input "Search for a job title, company or other keywords" at bounding box center [524, 76] width 504 height 25
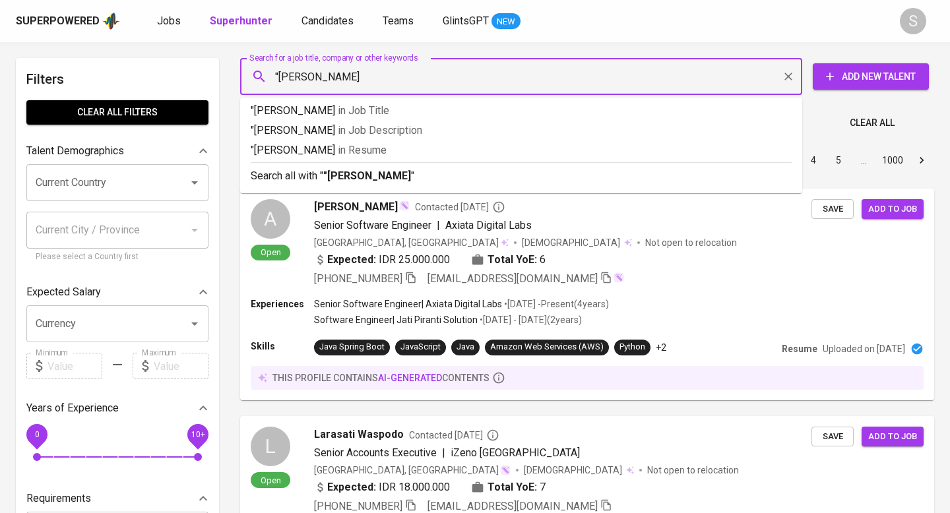
type input ""[PERSON_NAME]""
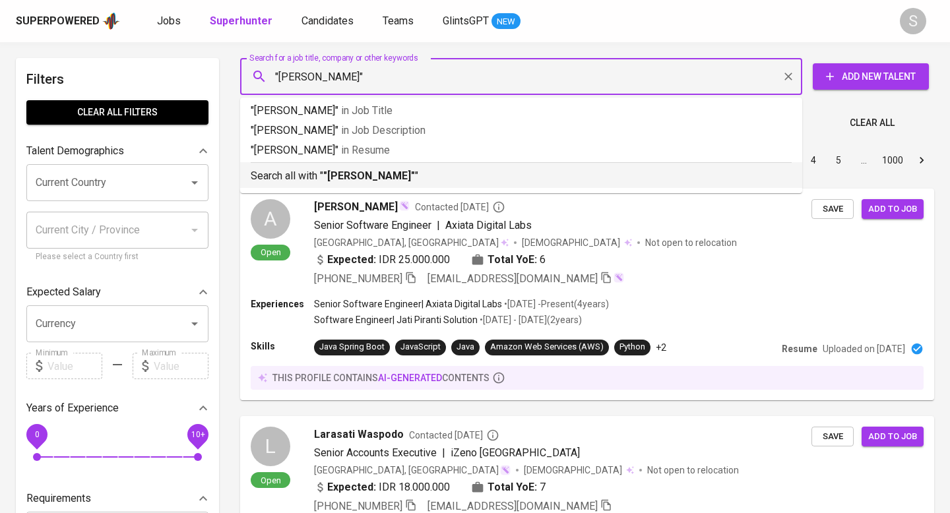
click at [350, 177] on b ""[PERSON_NAME]"" at bounding box center [369, 176] width 92 height 13
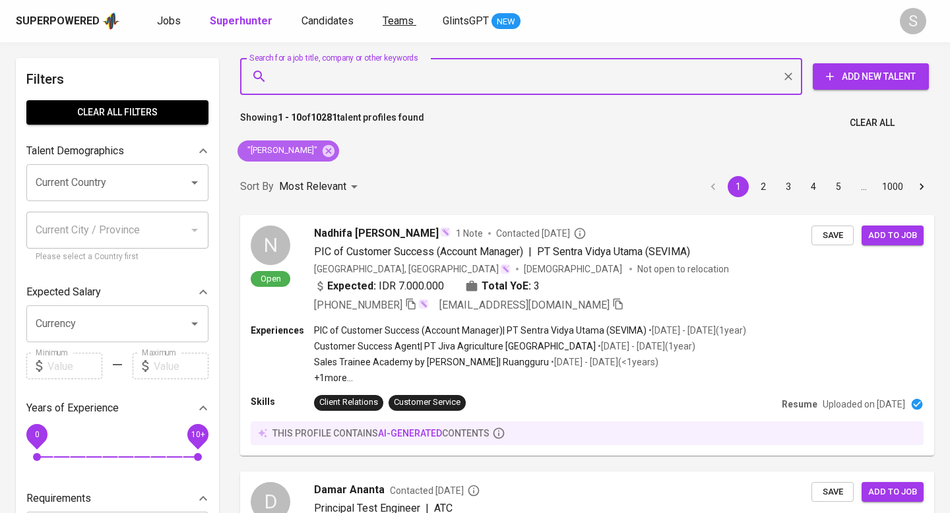
drag, startPoint x: 314, startPoint y: 153, endPoint x: 398, endPoint y: 14, distance: 162.5
click at [323, 153] on icon at bounding box center [329, 150] width 12 height 12
click at [313, 80] on input "Search for a job title, company or other keywords" at bounding box center [524, 76] width 504 height 25
click at [333, 67] on input "Search for a job title, company or other keywords" at bounding box center [524, 76] width 504 height 25
click at [333, 79] on input "Search for a job title, company or other keywords" at bounding box center [524, 76] width 504 height 25
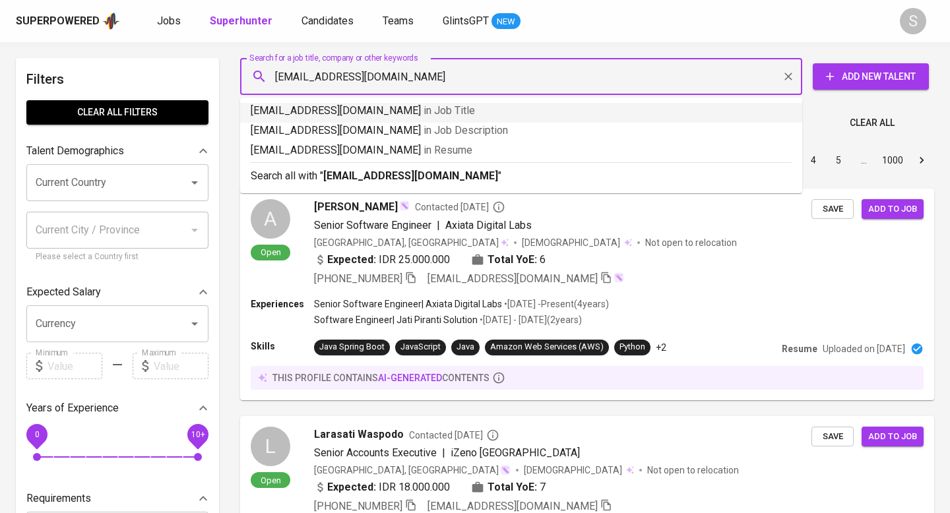
click at [354, 79] on input "[EMAIL_ADDRESS][DOMAIN_NAME]" at bounding box center [524, 76] width 504 height 25
type input "[EMAIL_ADDRESS][DOMAIN_NAME]"
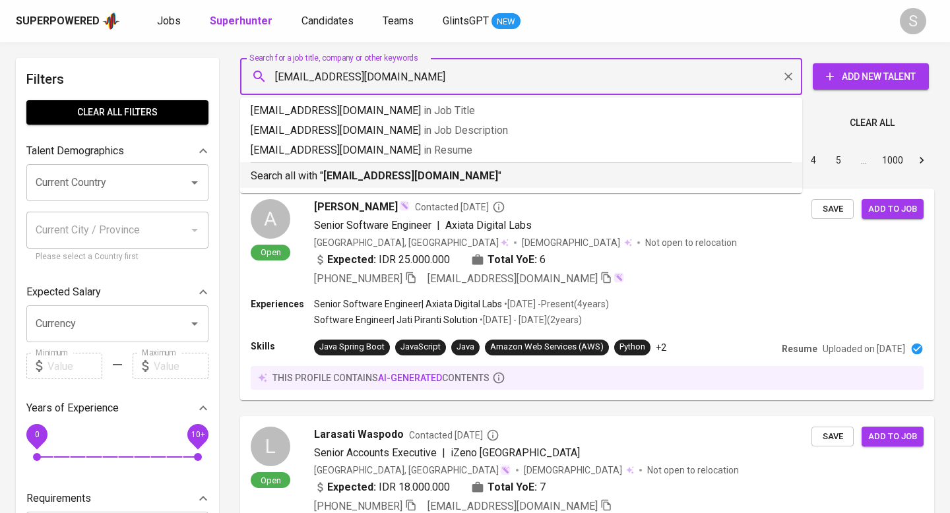
click at [369, 166] on div "Search all with " [EMAIL_ADDRESS][DOMAIN_NAME] "" at bounding box center [521, 173] width 541 height 22
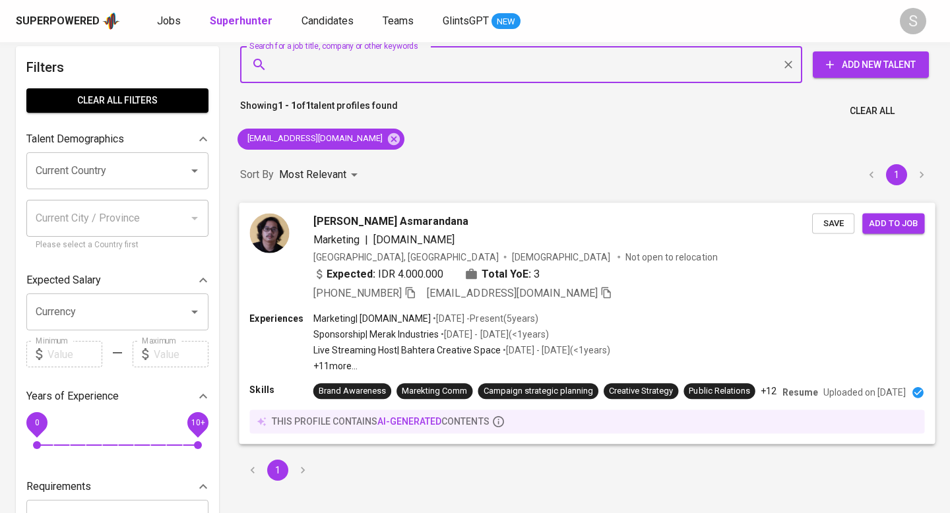
scroll to position [38, 0]
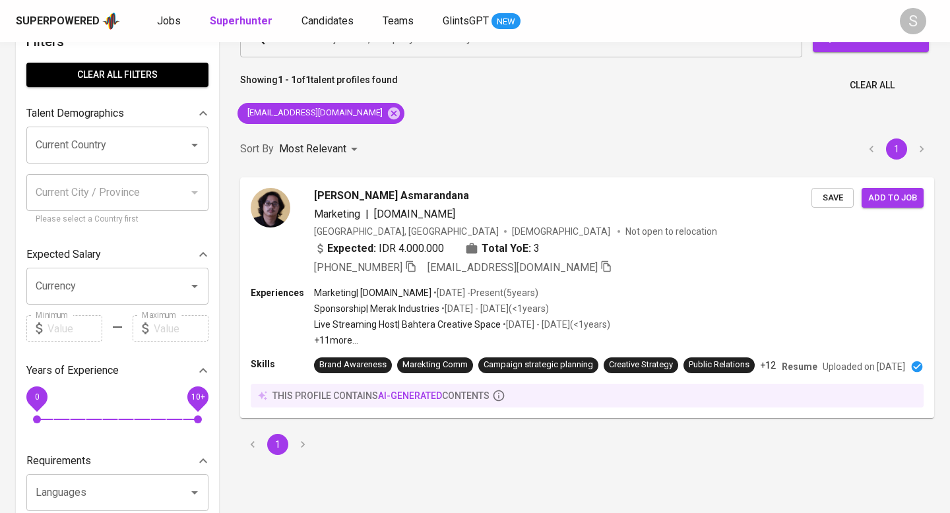
click at [556, 90] on div "Showing 1 - 1 of 1 talent profiles found Clear All" at bounding box center [587, 81] width 710 height 32
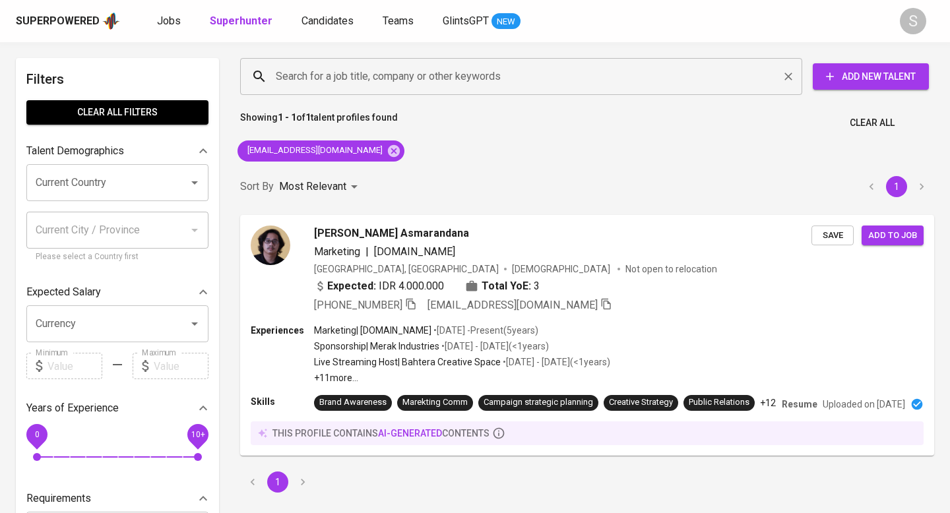
click at [788, 75] on icon "Clear" at bounding box center [788, 77] width 8 height 8
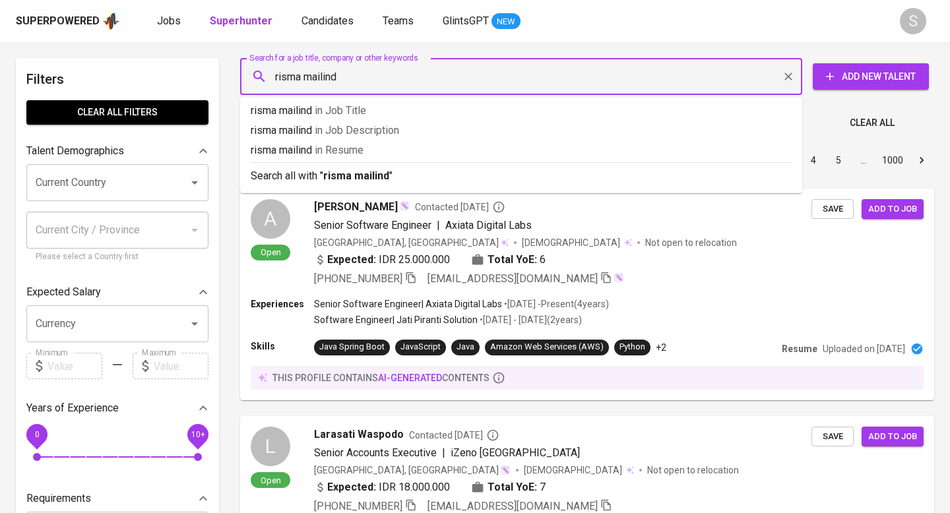
type input "[PERSON_NAME]"
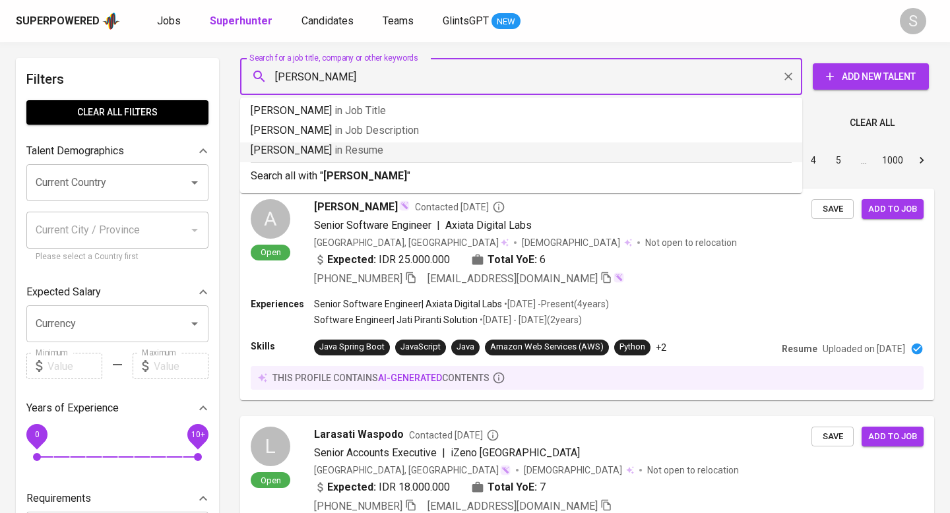
click at [371, 156] on span "in Resume" at bounding box center [359, 150] width 49 height 13
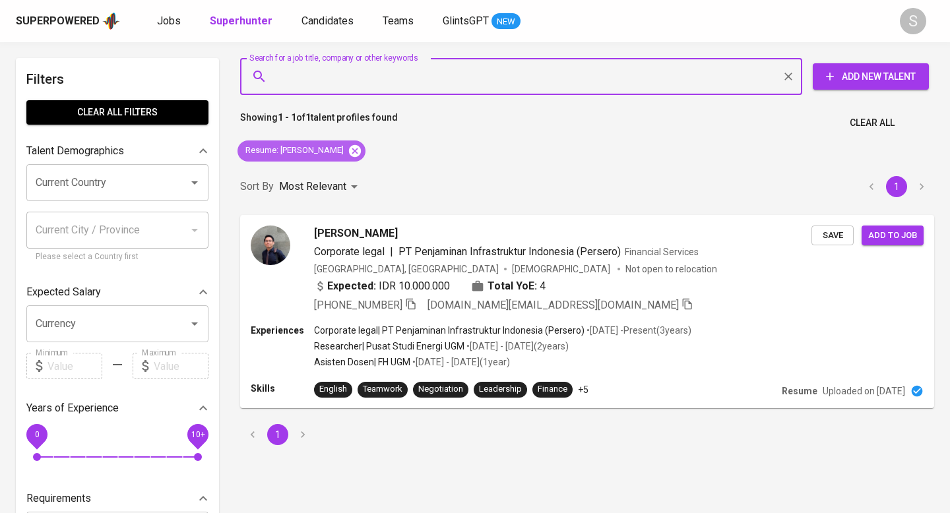
click at [349, 146] on icon at bounding box center [355, 150] width 12 height 12
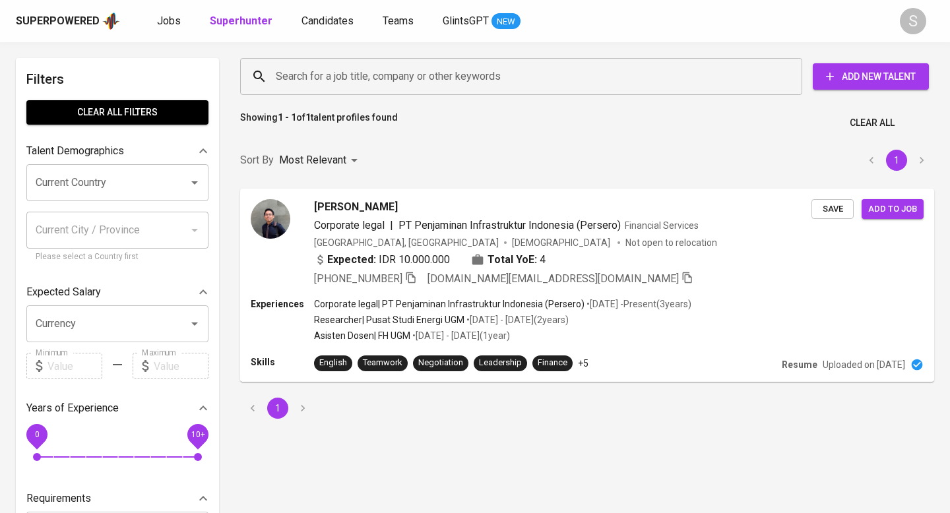
click at [314, 72] on input "Search for a job title, company or other keywords" at bounding box center [524, 76] width 504 height 25
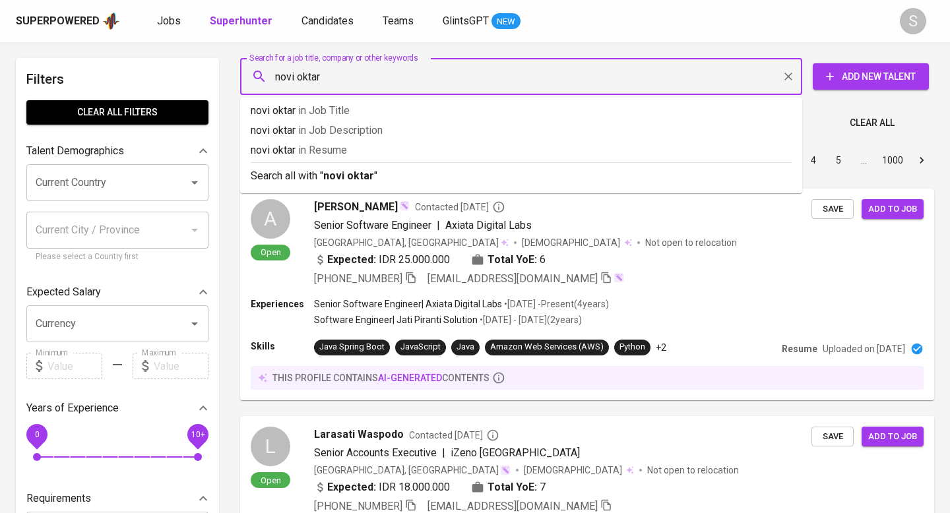
type input "novi oktari"
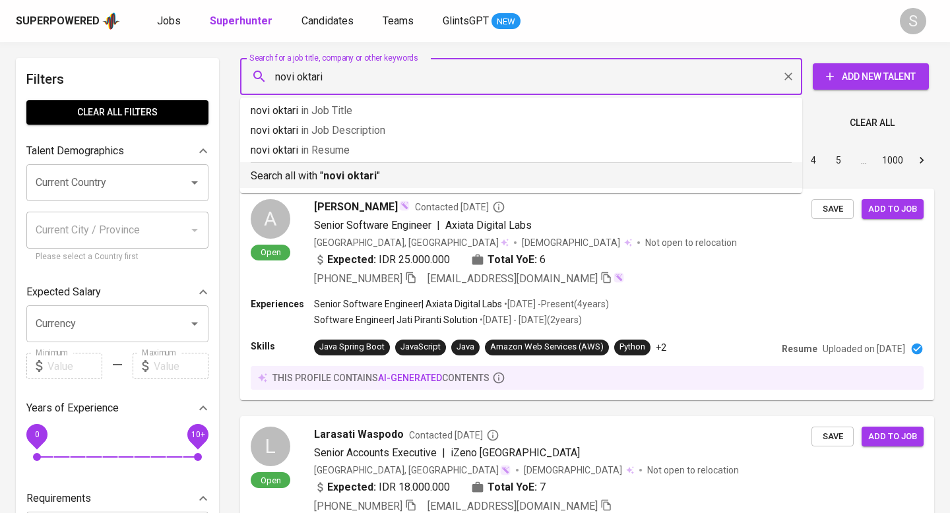
click at [315, 171] on p "Search all with " novi oktari "" at bounding box center [521, 176] width 541 height 16
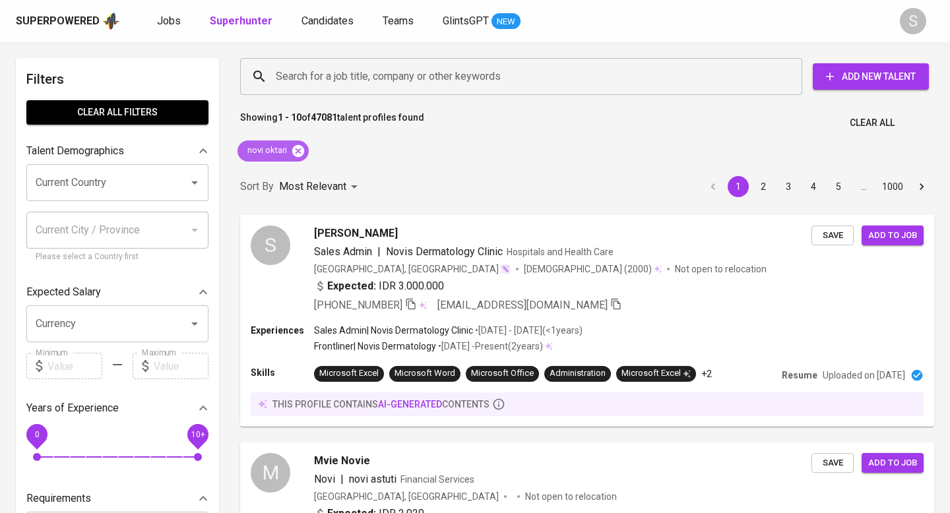
click at [301, 148] on icon at bounding box center [298, 151] width 15 height 15
